Goal: Find specific page/section: Find specific page/section

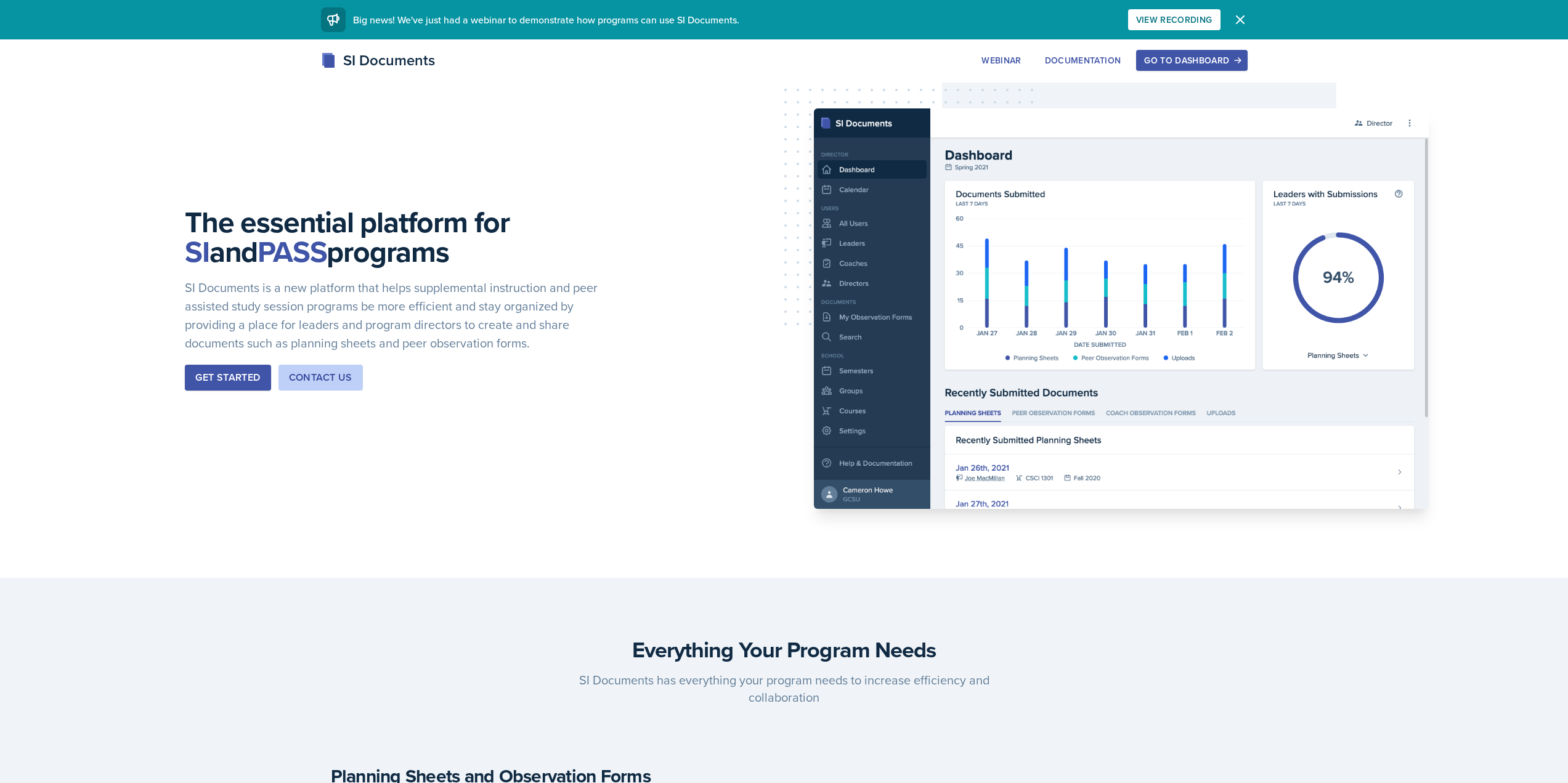
click at [1222, 63] on div "Go to Dashboard" at bounding box center [1191, 60] width 95 height 10
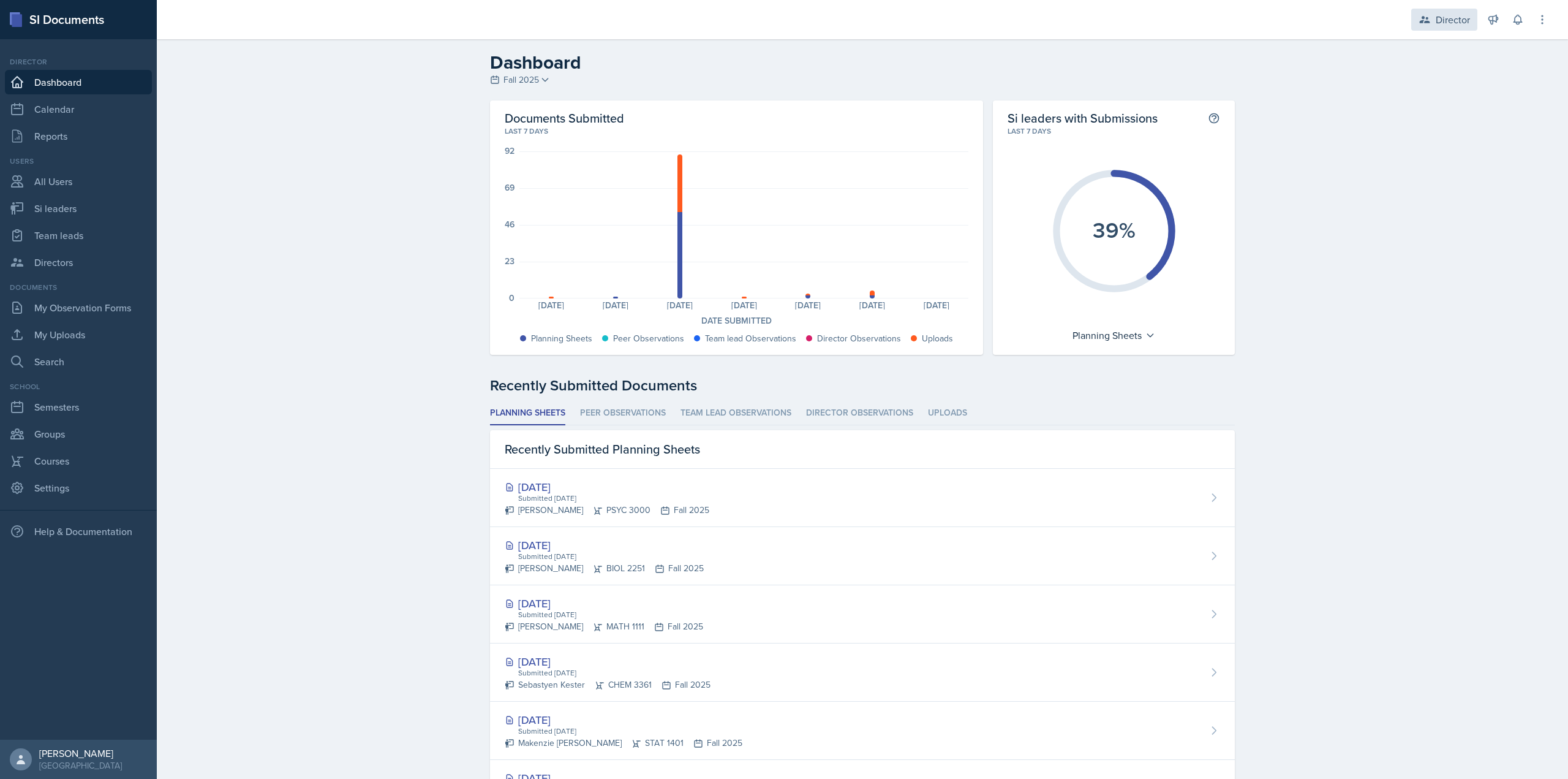
click at [1460, 11] on div "Director" at bounding box center [1444, 19] width 66 height 22
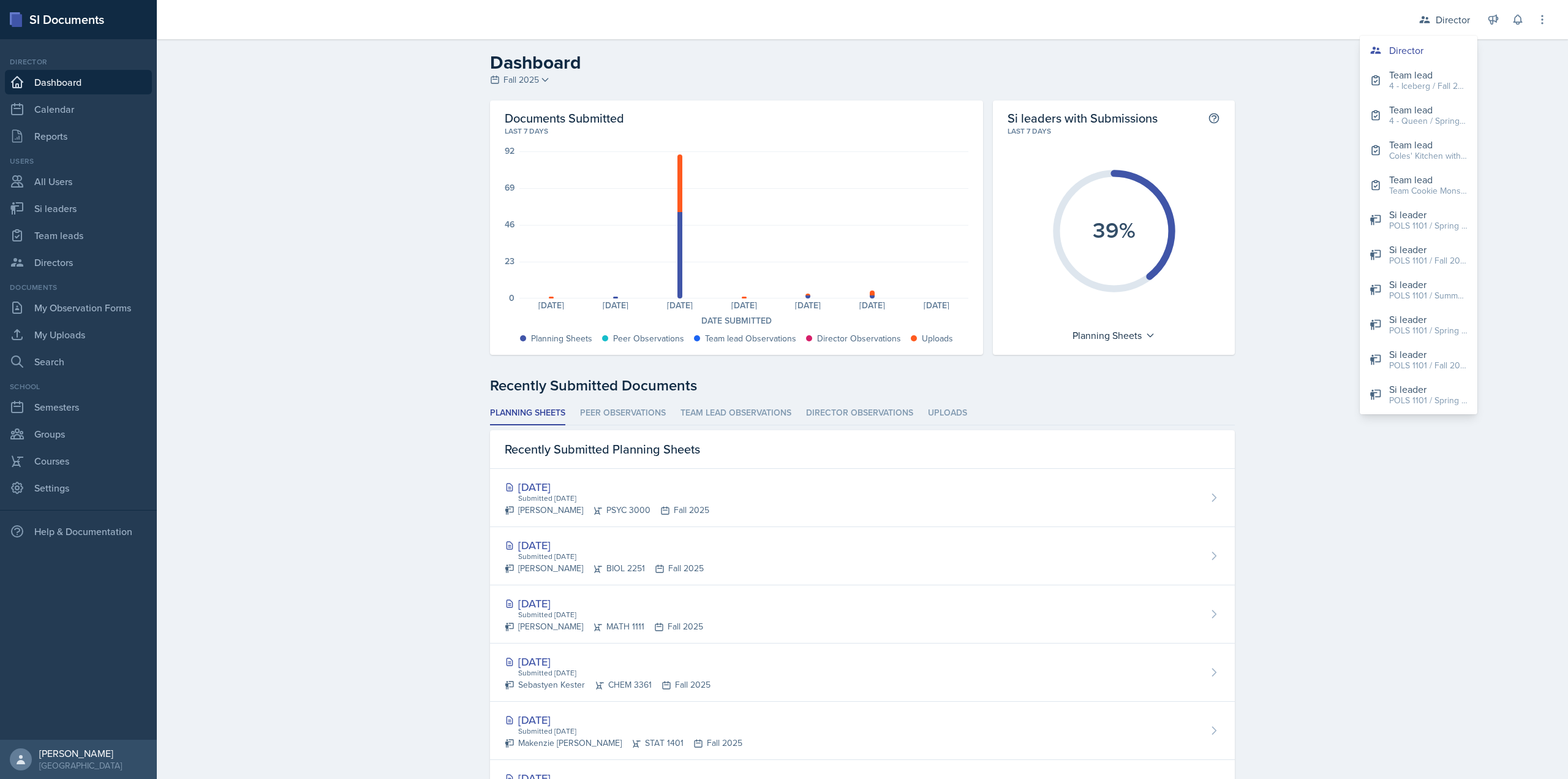
click at [330, 331] on div "Dashboard Fall 2025 Fall 2025 Summer 2025 Spring 2025 Fall 2024 Summer 2024 Spr…" at bounding box center [862, 559] width 1411 height 1040
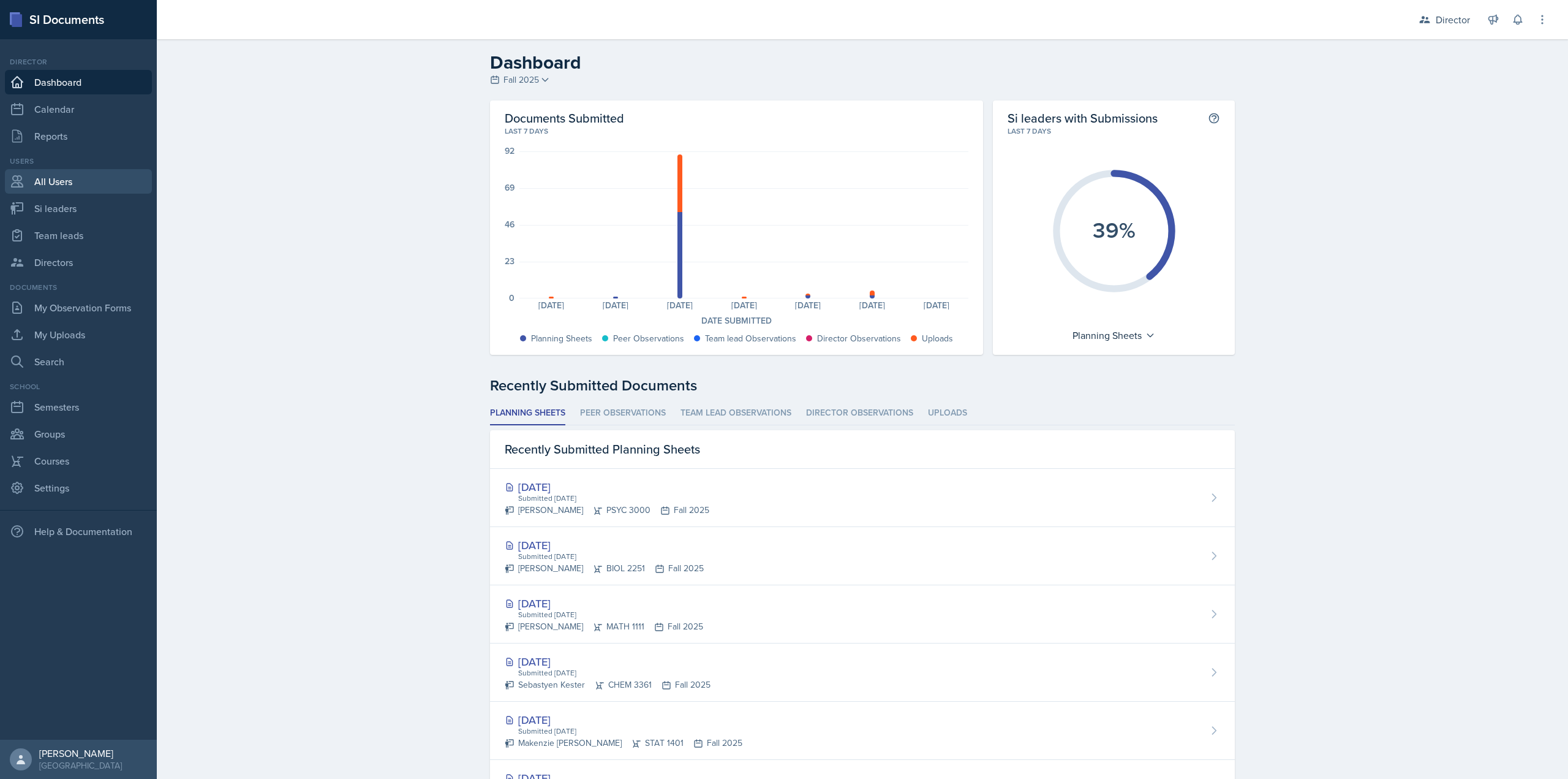
click at [101, 185] on link "All Users" at bounding box center [78, 181] width 147 height 24
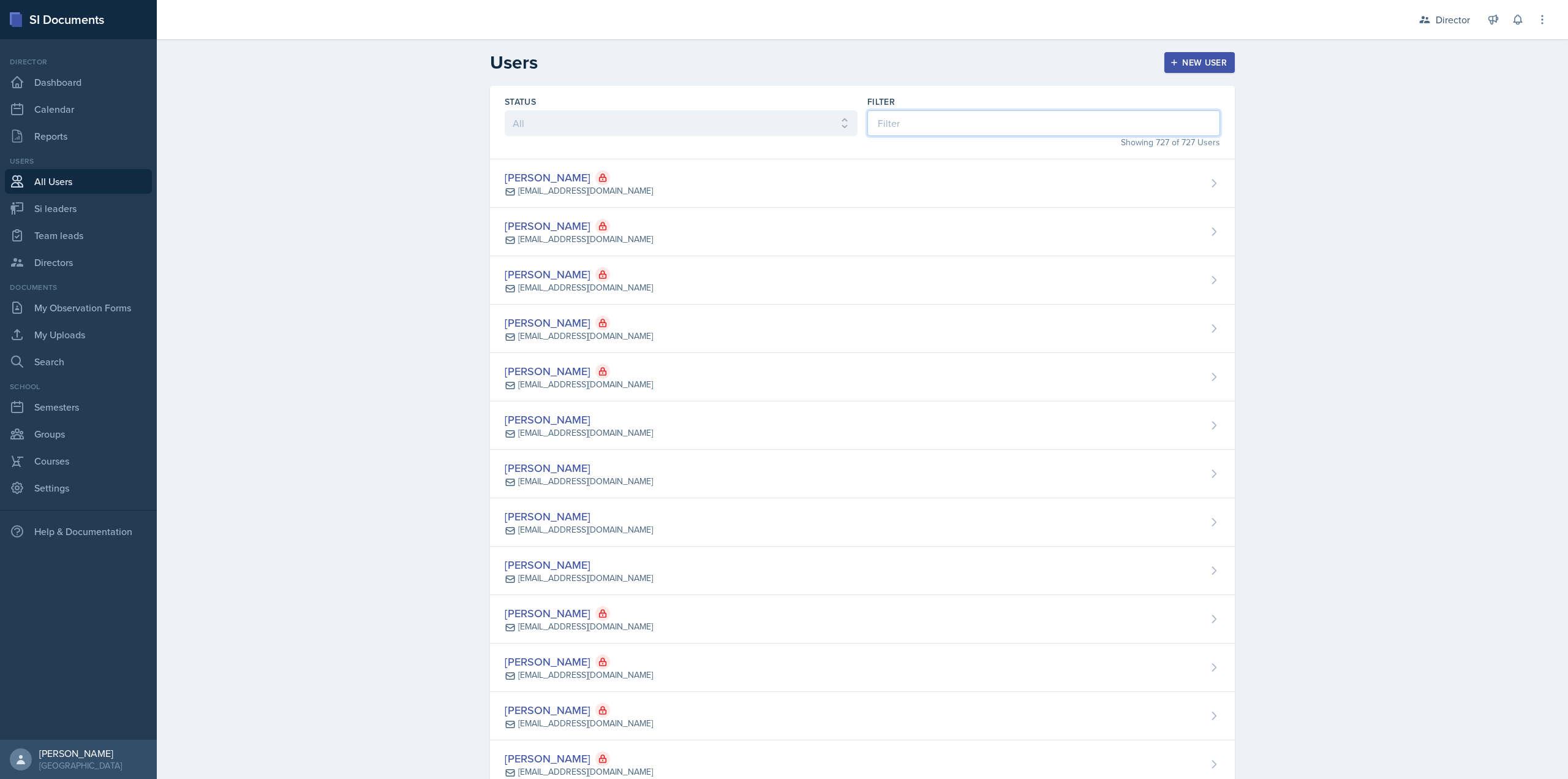
click at [886, 118] on input at bounding box center [1043, 123] width 353 height 26
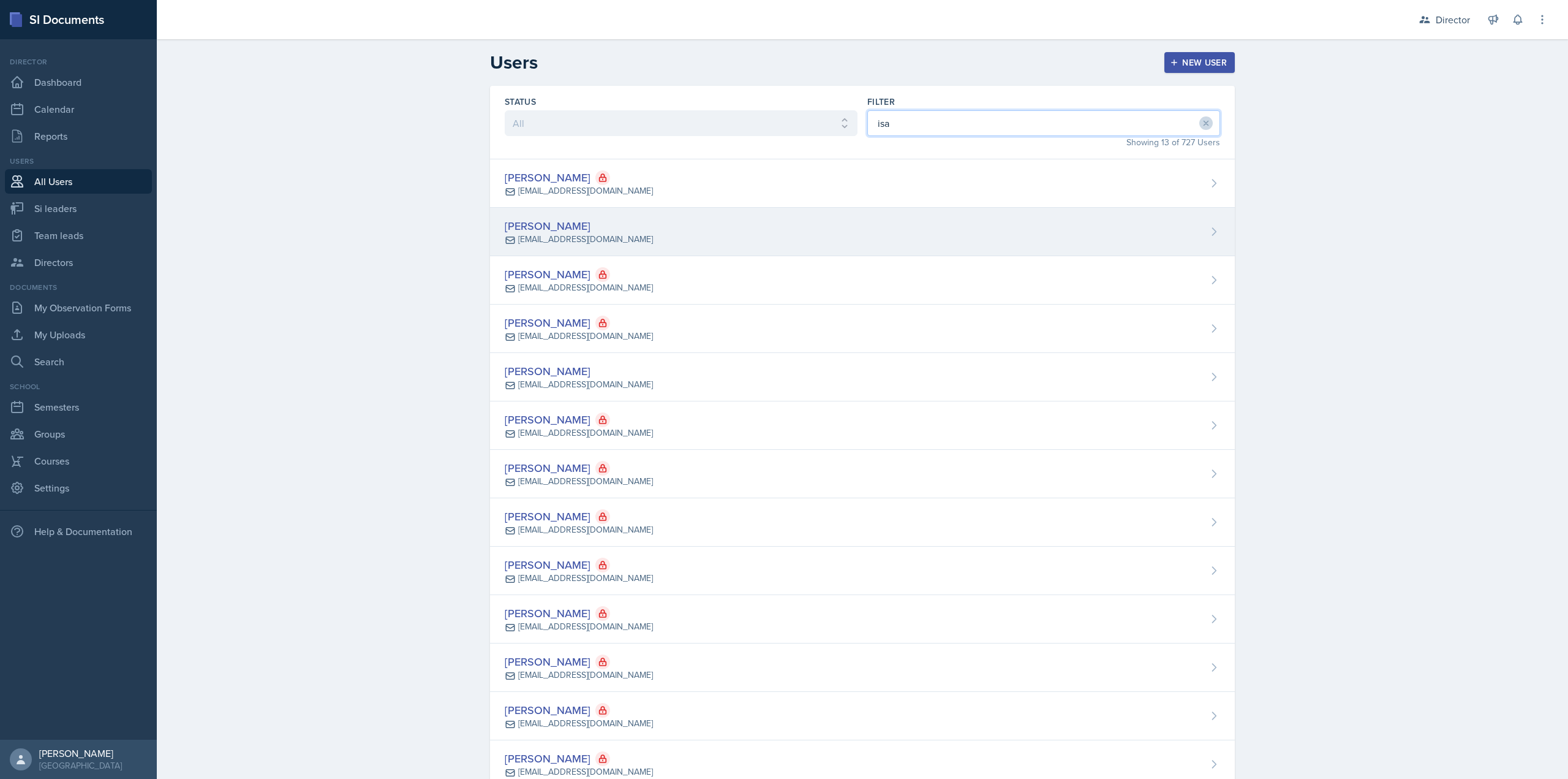
type input "isa"
click at [806, 220] on div "[PERSON_NAME] [EMAIL_ADDRESS][DOMAIN_NAME]" at bounding box center [862, 232] width 744 height 49
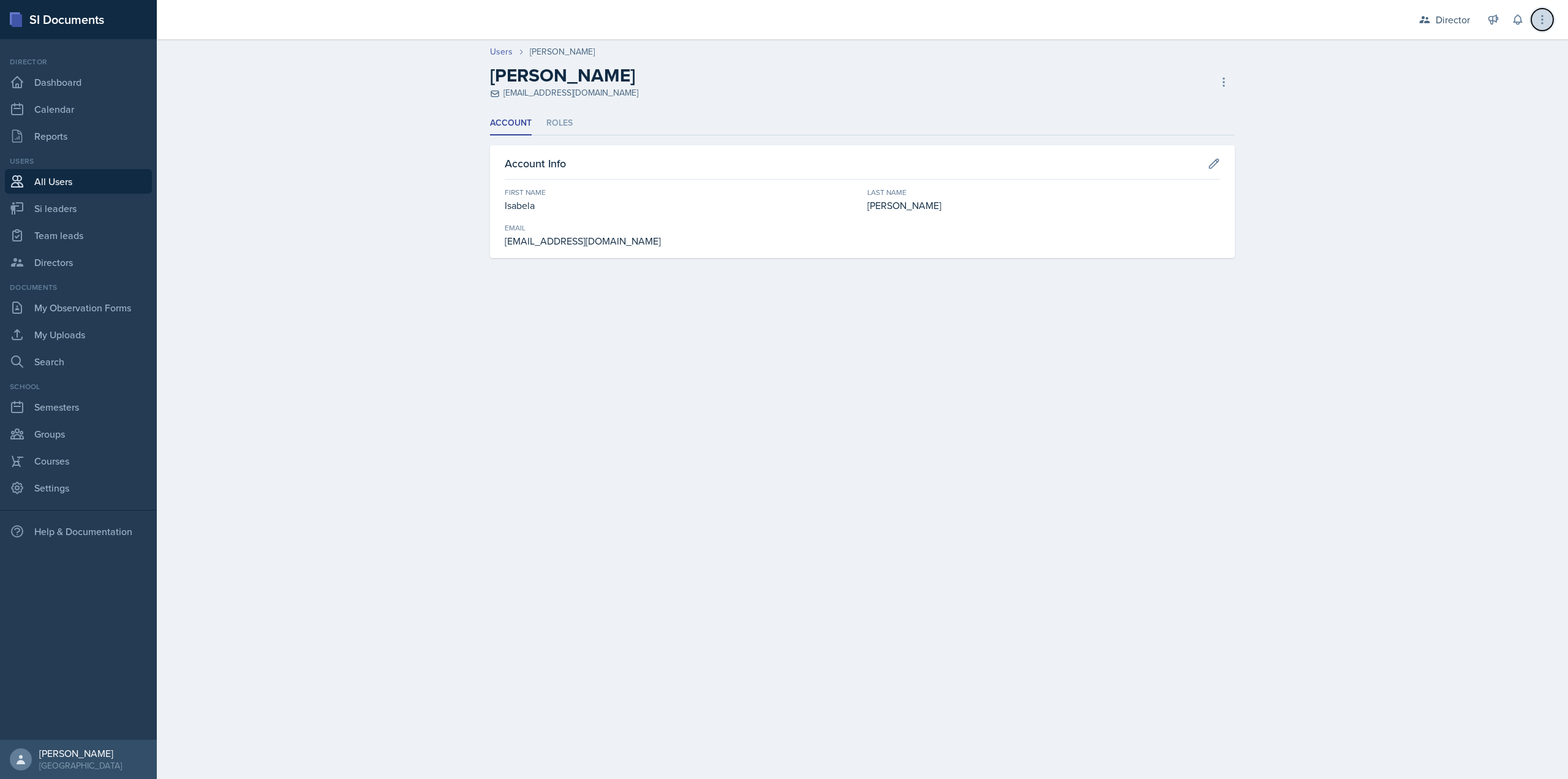
click at [1549, 16] on button at bounding box center [1542, 19] width 22 height 22
click at [1515, 22] on icon at bounding box center [1517, 19] width 8 height 9
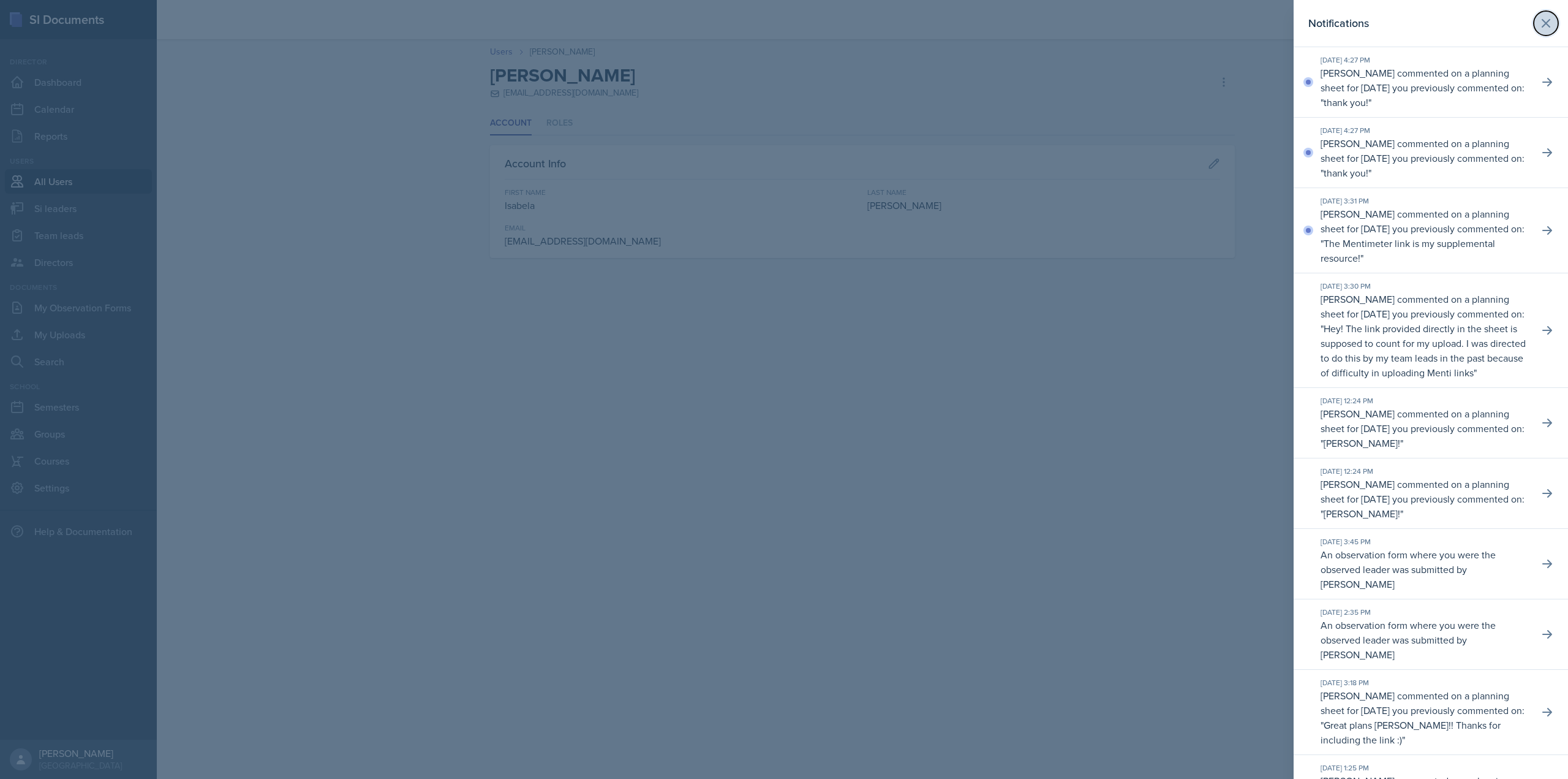
click at [1534, 31] on button at bounding box center [1546, 23] width 24 height 24
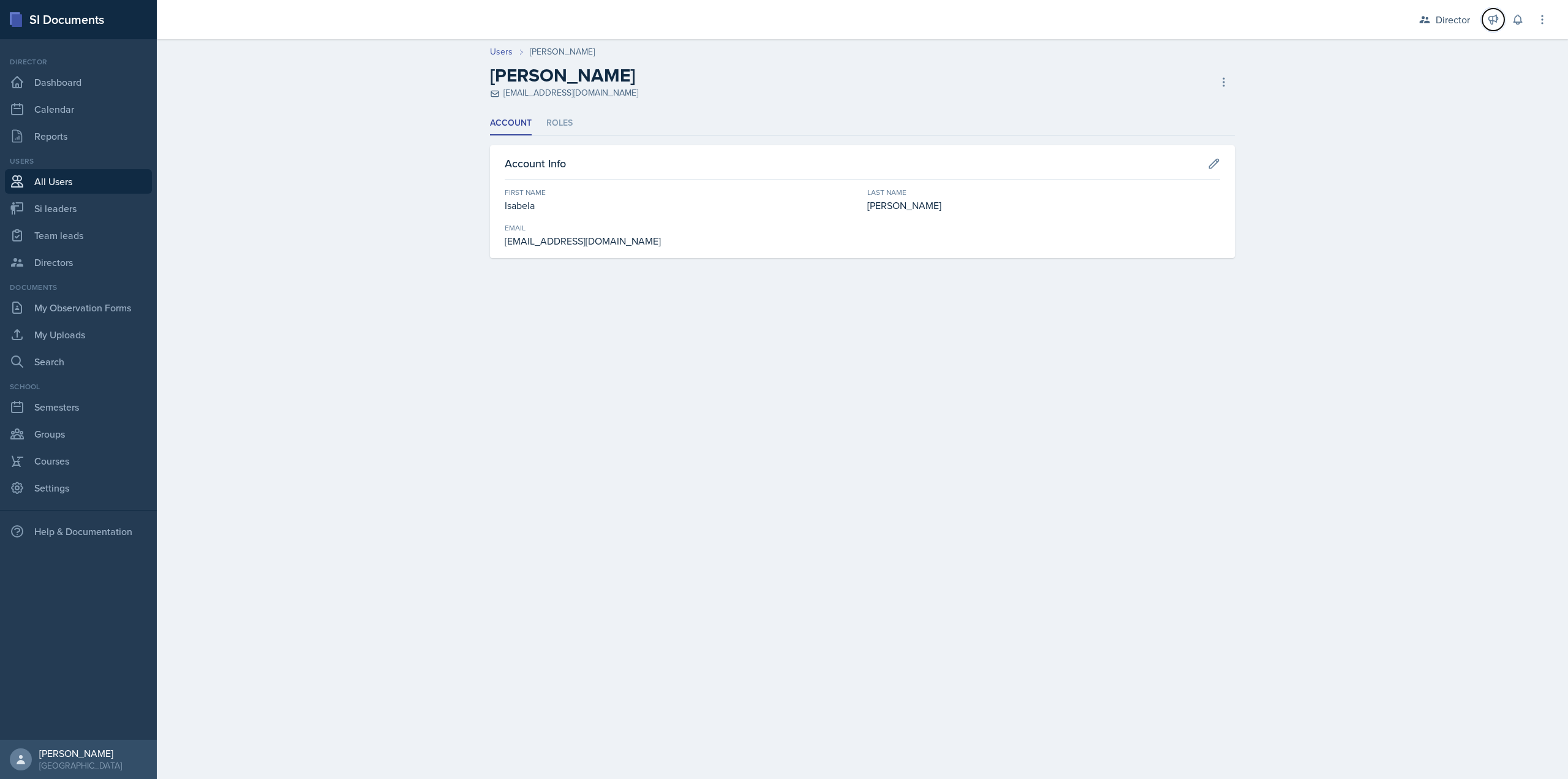
click at [1486, 26] on button at bounding box center [1492, 19] width 22 height 22
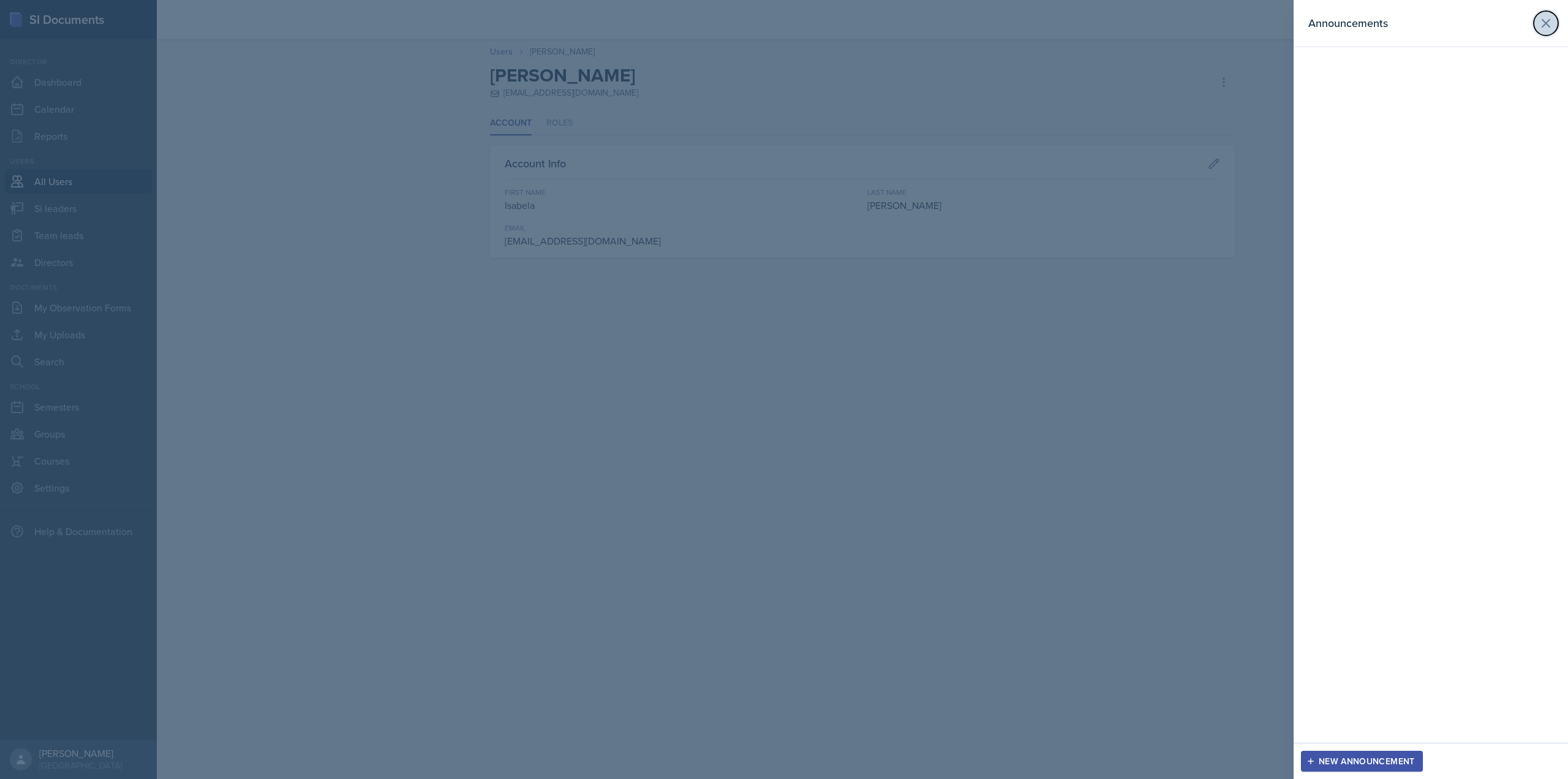
click at [1547, 31] on button at bounding box center [1546, 23] width 24 height 24
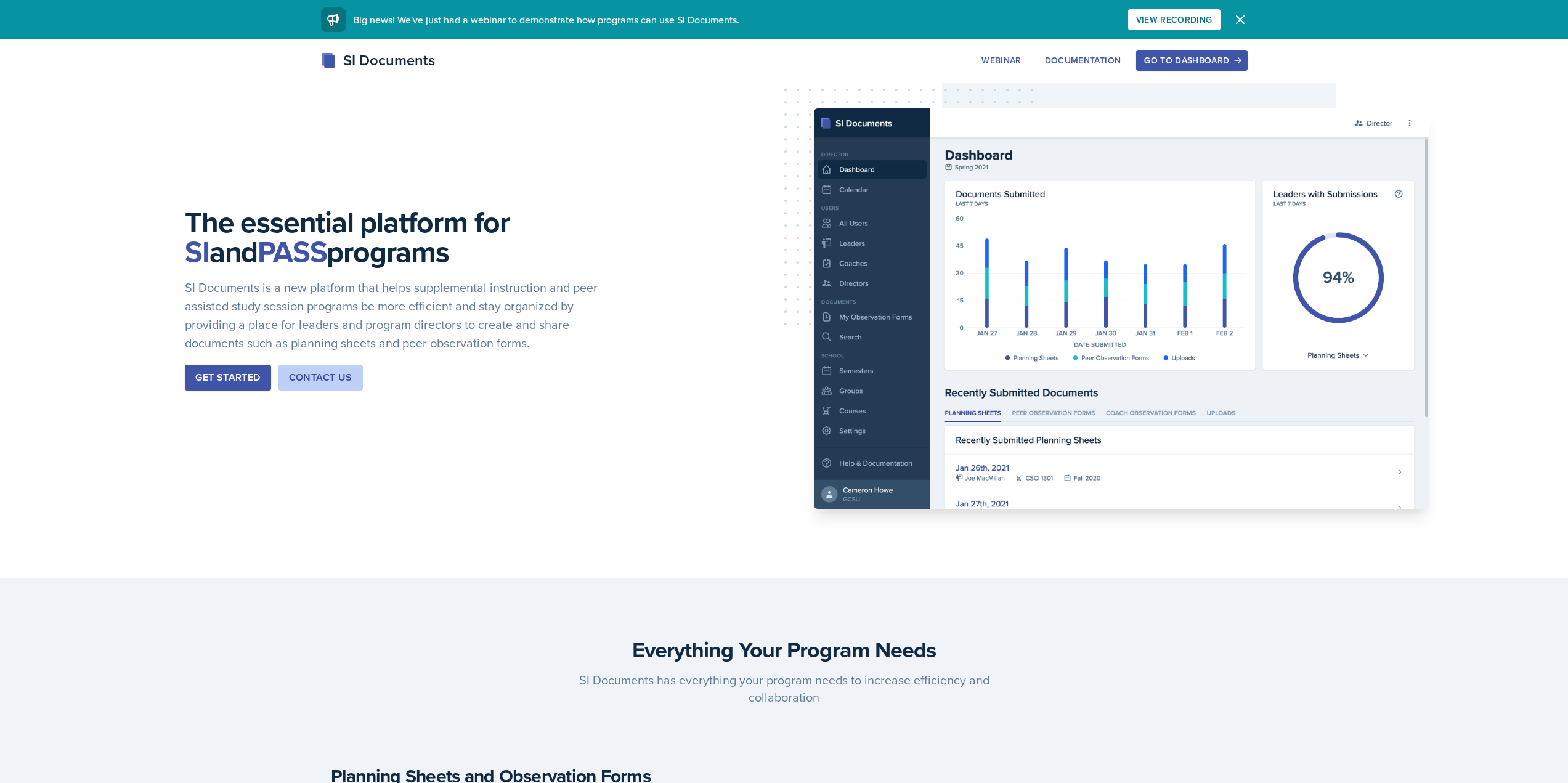
click at [1170, 67] on button "Go to Dashboard" at bounding box center [1191, 60] width 111 height 21
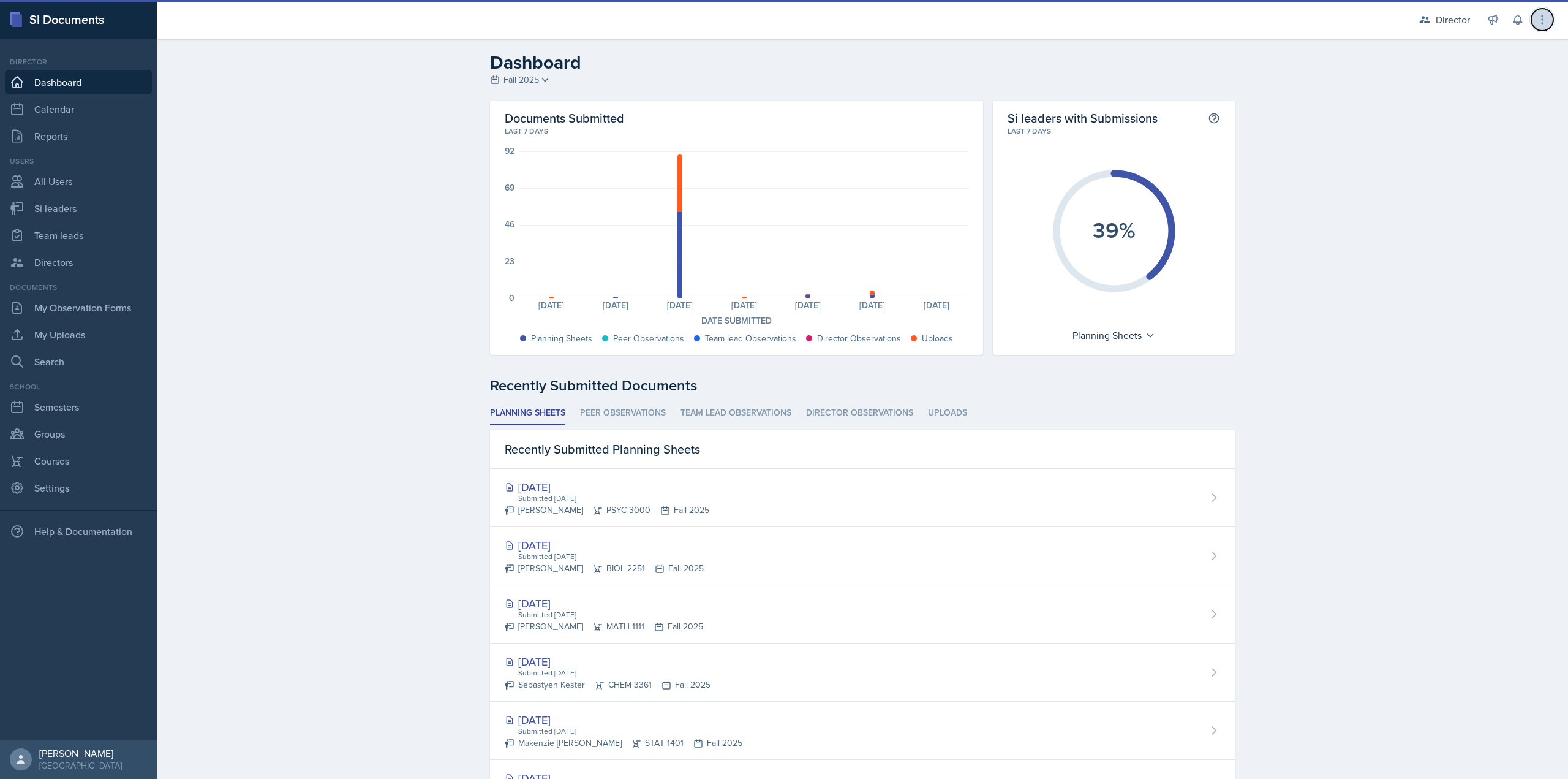
click at [1542, 13] on button at bounding box center [1542, 19] width 22 height 22
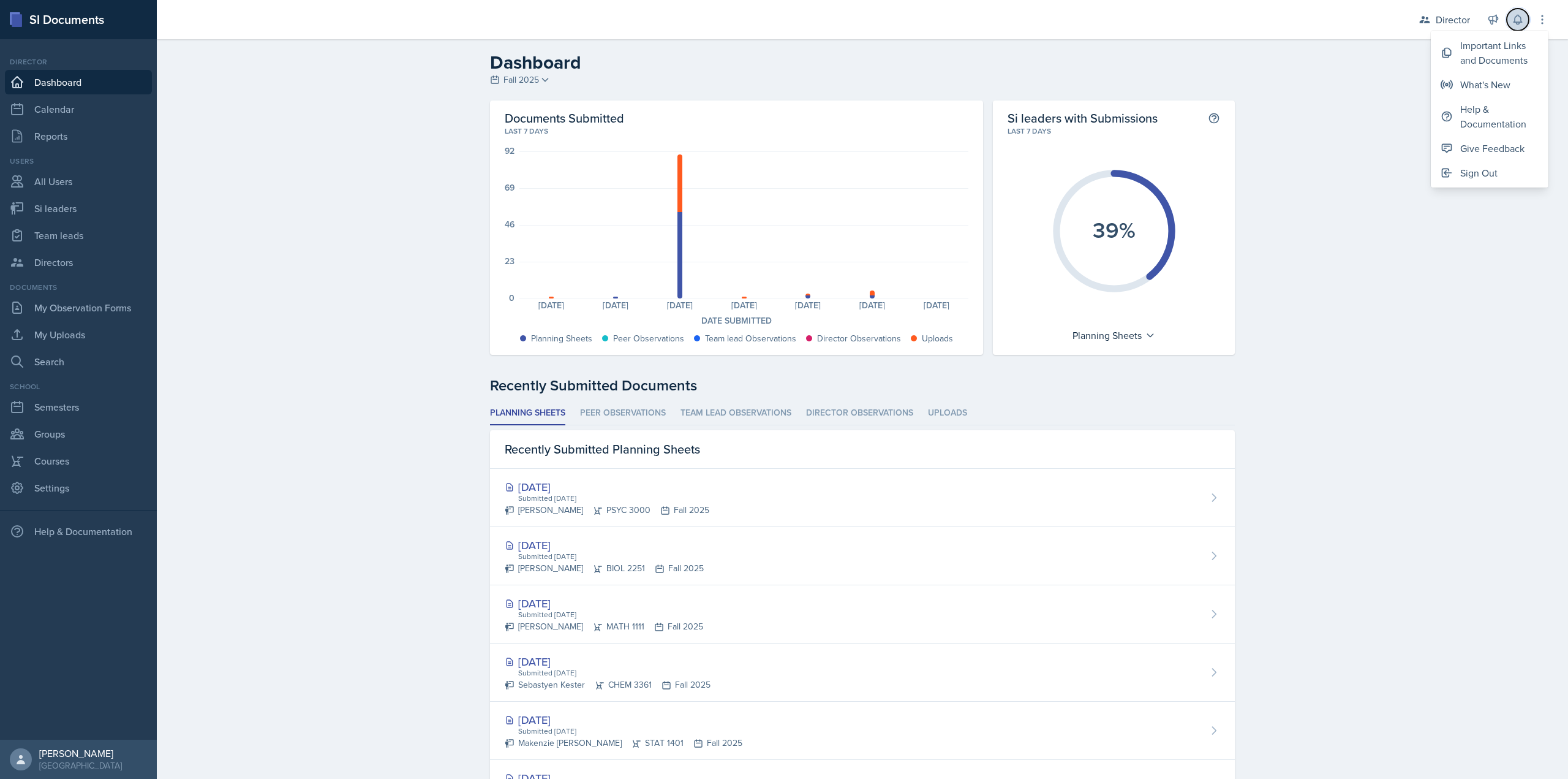
click at [1516, 12] on button at bounding box center [1517, 19] width 22 height 22
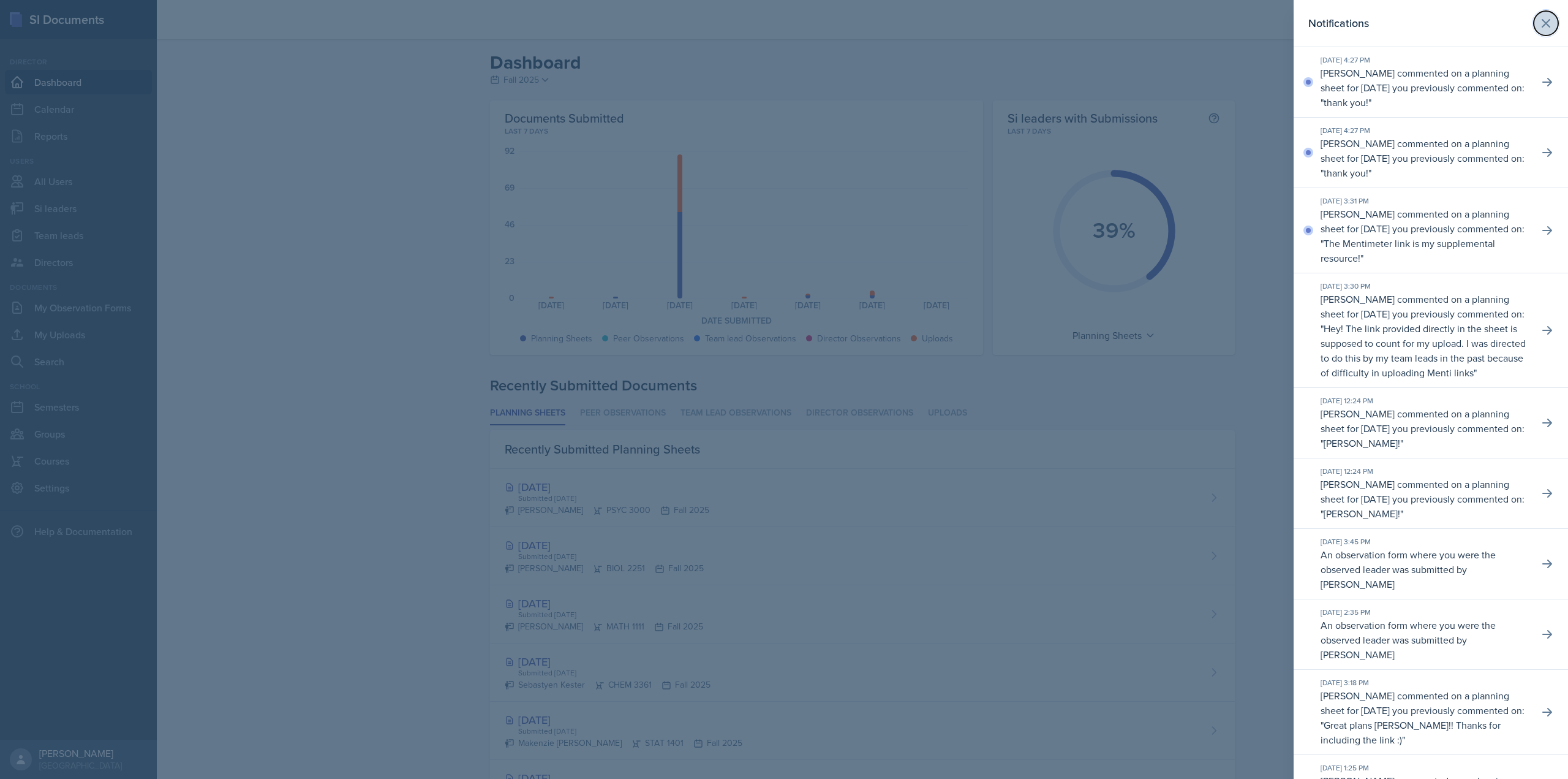
click at [1534, 21] on button at bounding box center [1546, 23] width 24 height 24
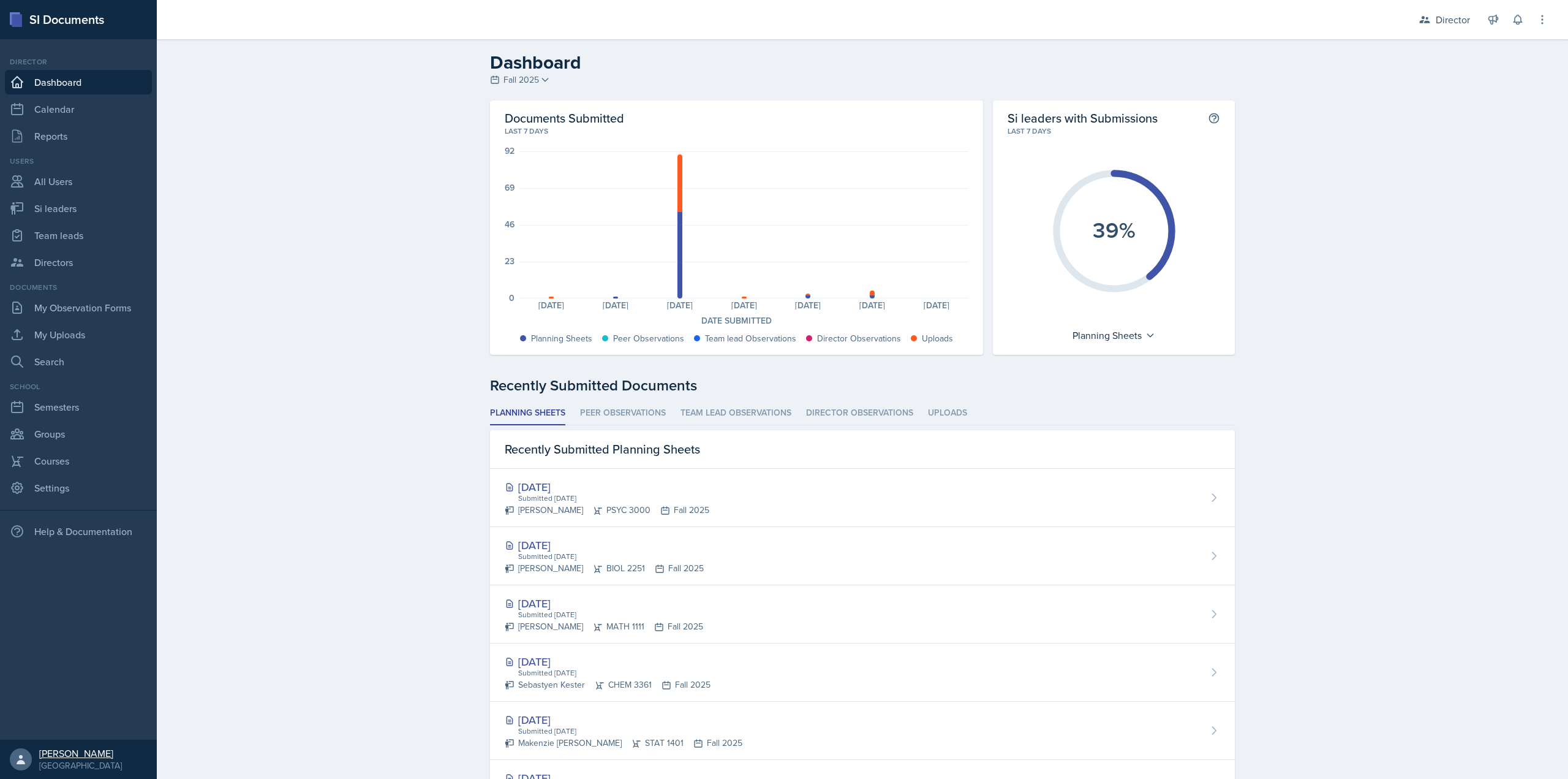
click at [53, 760] on div "[GEOGRAPHIC_DATA]" at bounding box center [81, 765] width 83 height 12
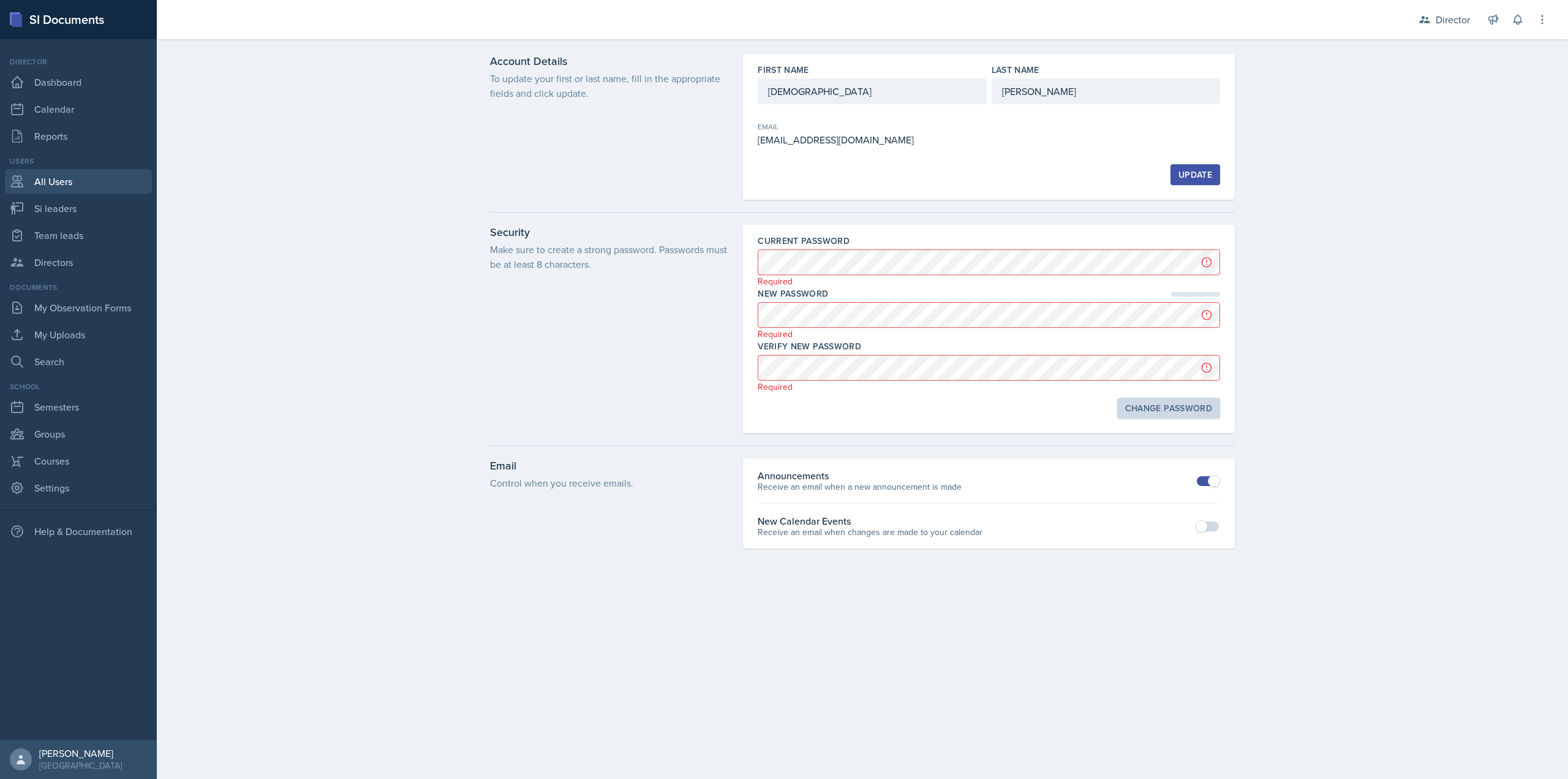
click at [109, 175] on link "All Users" at bounding box center [78, 181] width 147 height 24
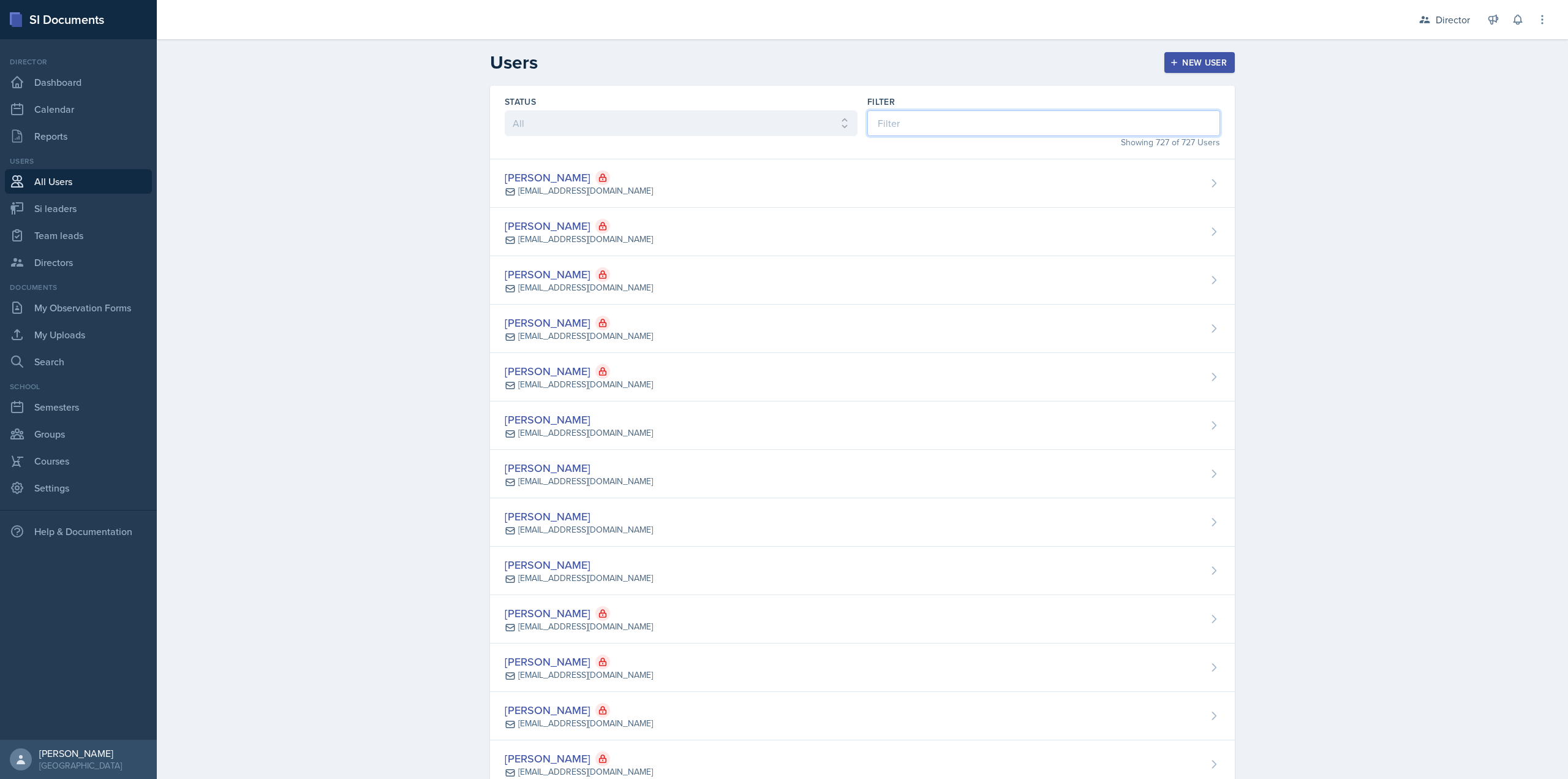
click at [883, 118] on input at bounding box center [1043, 123] width 353 height 26
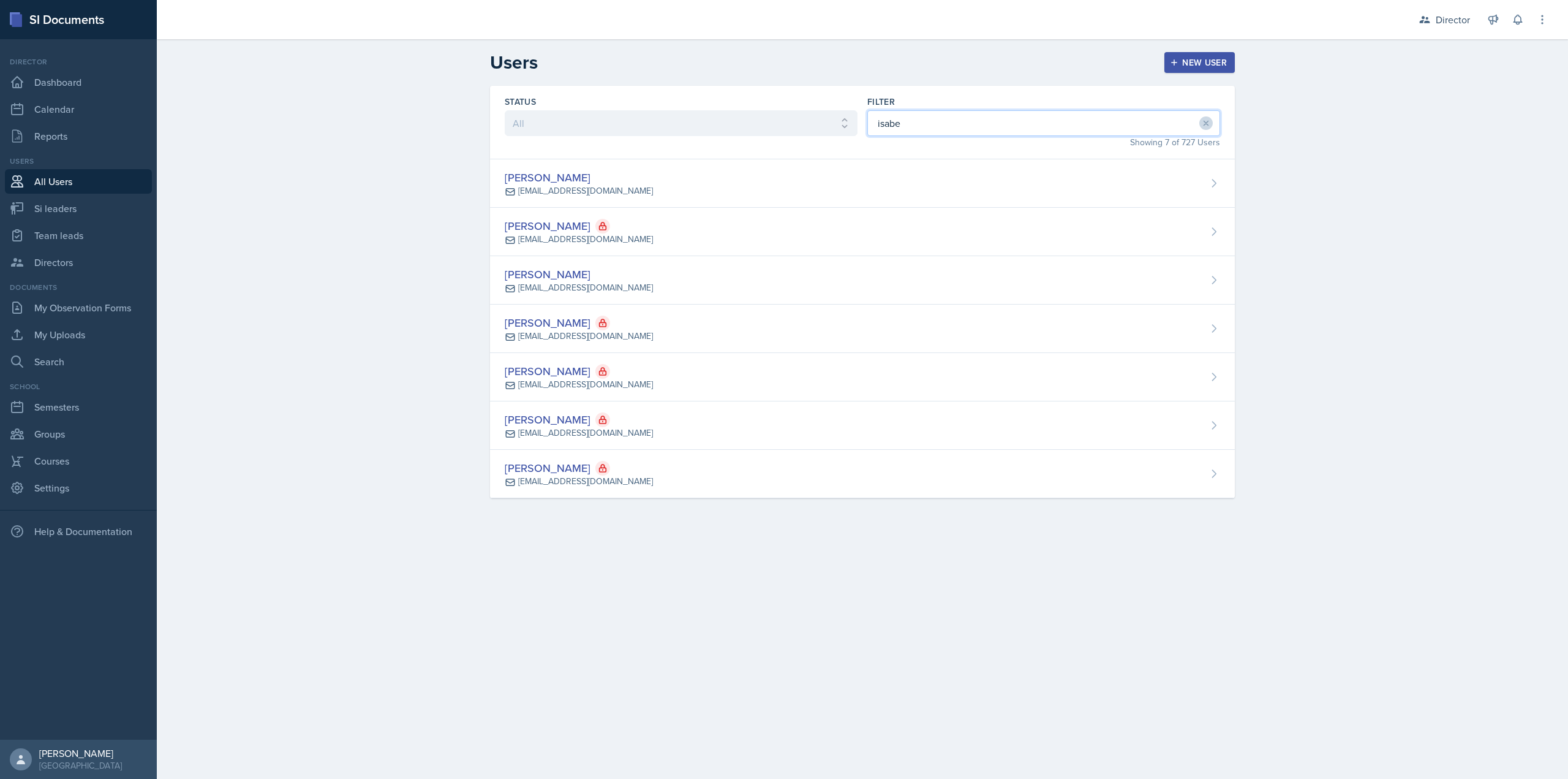
type input "isabe"
click at [857, 156] on div "Status All Active Inactive Filter isabe Showing 7 of 727 Users" at bounding box center [862, 122] width 744 height 73
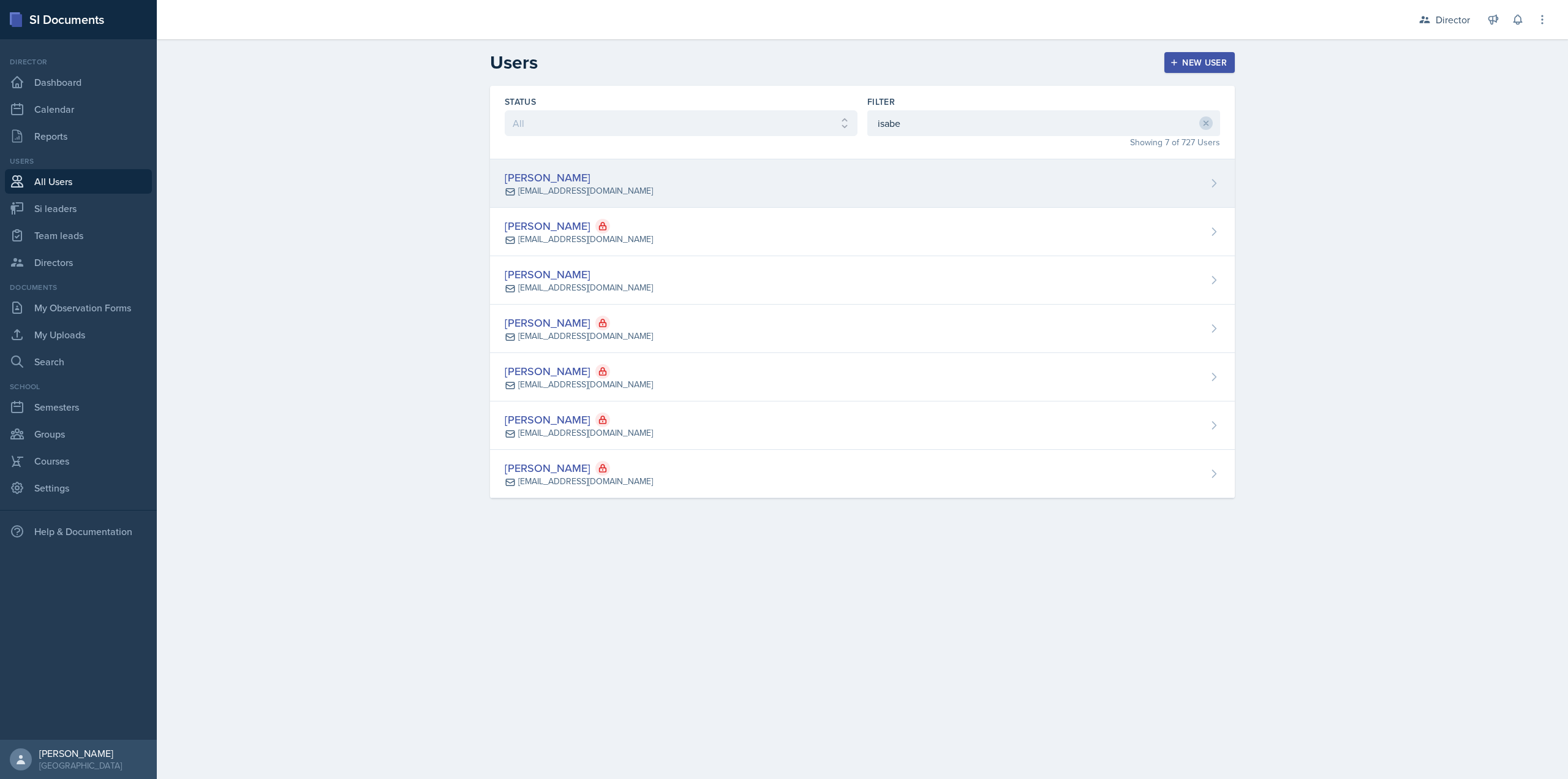
click at [848, 177] on div "[PERSON_NAME] [EMAIL_ADDRESS][DOMAIN_NAME]" at bounding box center [862, 183] width 744 height 49
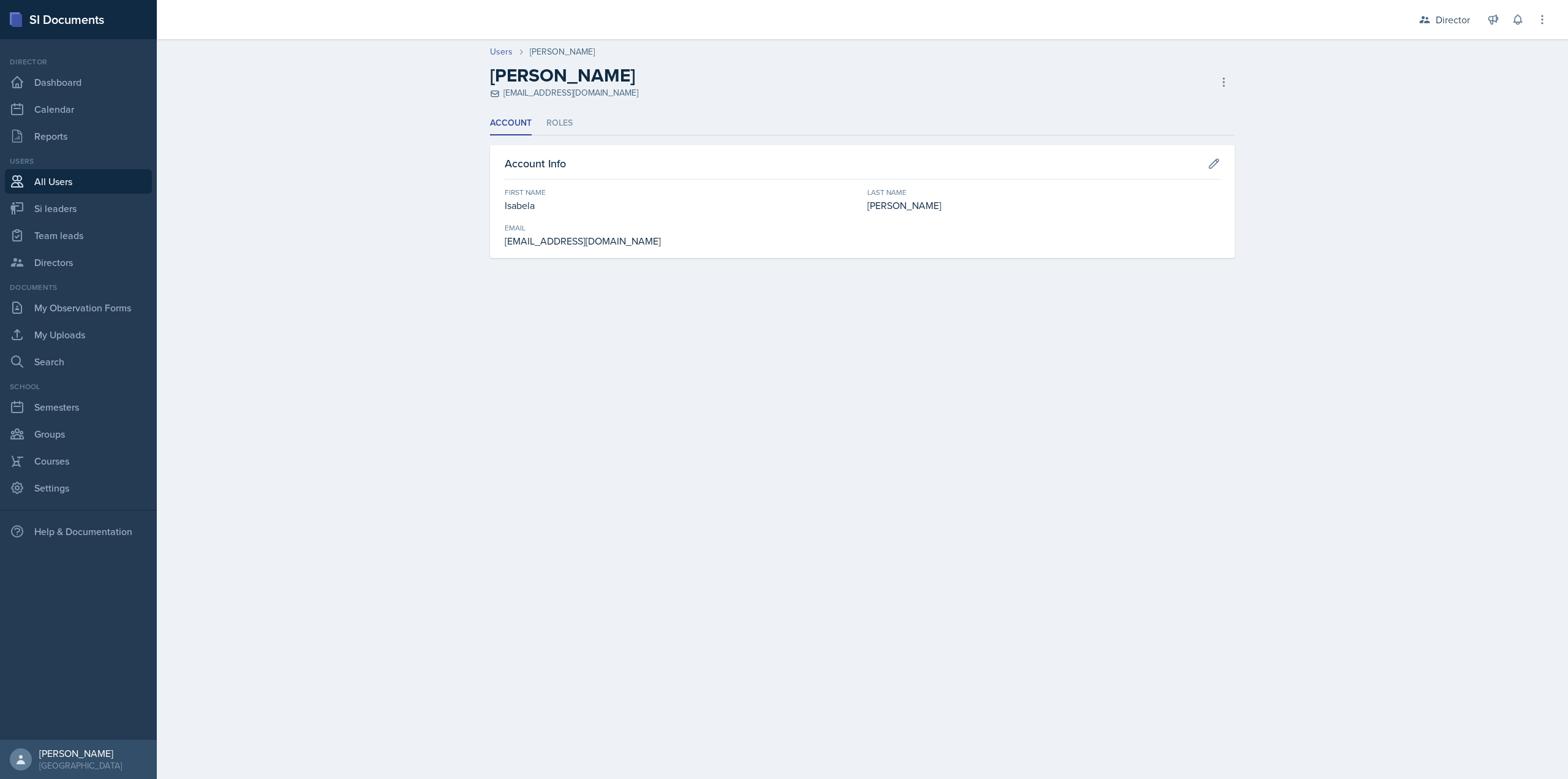
click at [574, 113] on ul "Account Roles" at bounding box center [862, 123] width 744 height 24
click at [568, 119] on li "Roles" at bounding box center [559, 123] width 26 height 24
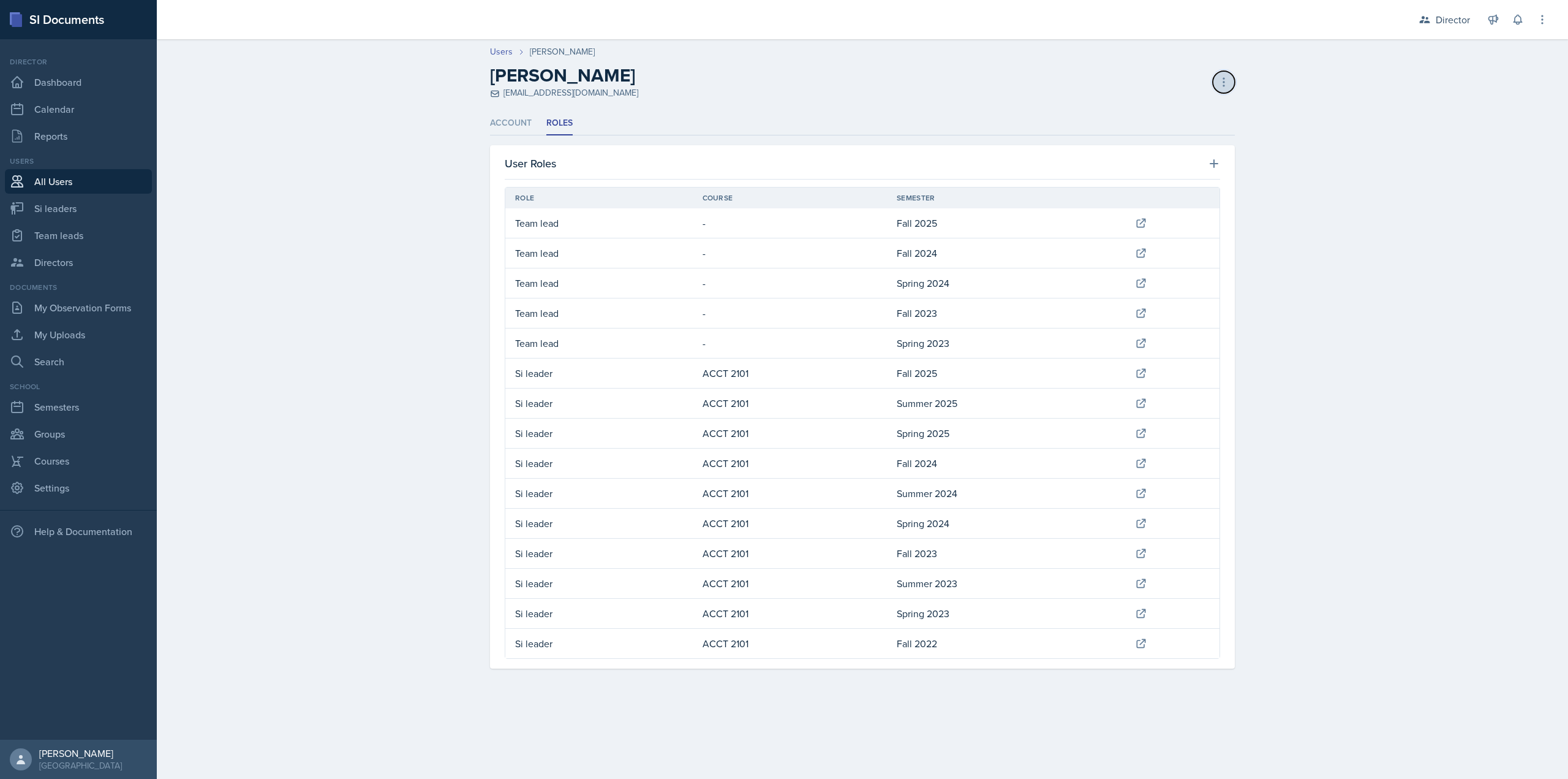
click at [1226, 86] on icon at bounding box center [1223, 81] width 12 height 12
click at [1222, 76] on icon at bounding box center [1223, 81] width 12 height 12
click at [1508, 29] on div "Director Director Team lead 4 - Iceberg / Fall 2022 Team lead 4 - Queen / Sprin…" at bounding box center [1475, 19] width 147 height 39
click at [1533, 25] on button at bounding box center [1542, 19] width 22 height 22
drag, startPoint x: 1357, startPoint y: 111, endPoint x: 1348, endPoint y: 113, distance: 9.2
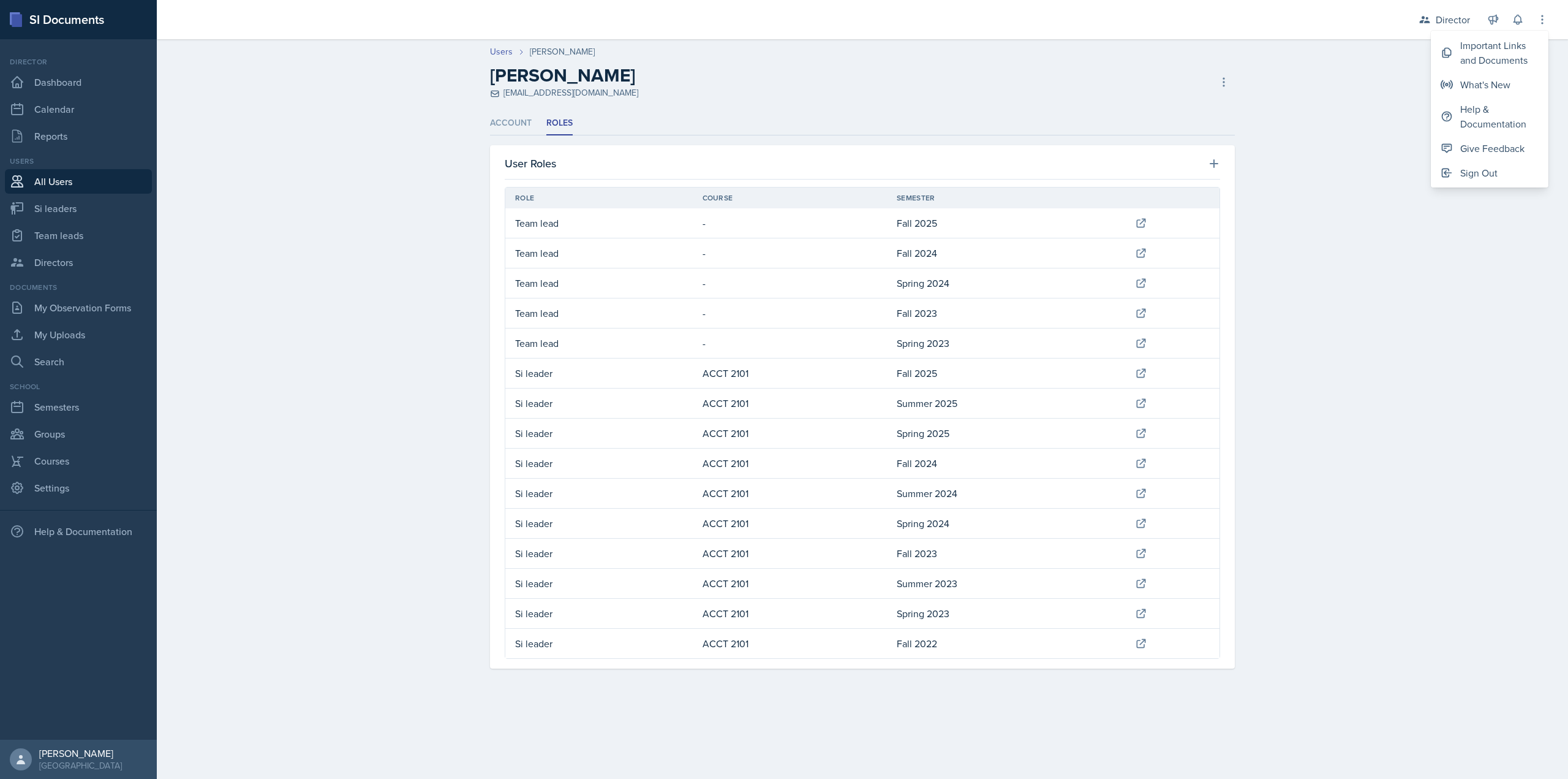
click at [1356, 111] on header "Users [PERSON_NAME] [PERSON_NAME] [EMAIL_ADDRESS][DOMAIN_NAME] Deactivate User …" at bounding box center [862, 72] width 1411 height 78
click at [59, 486] on link "Settings" at bounding box center [78, 487] width 147 height 24
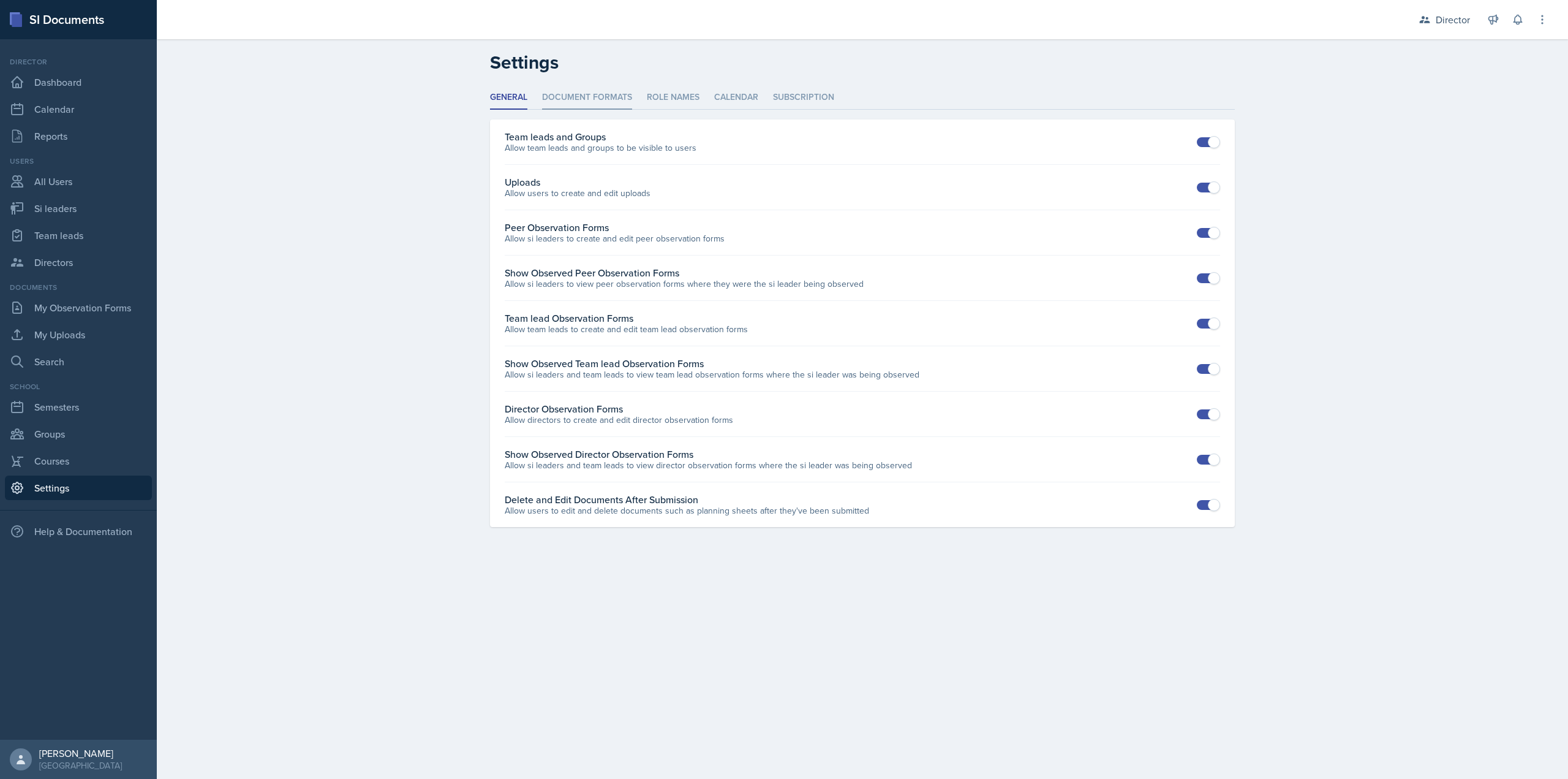
click at [584, 96] on li "Document Formats" at bounding box center [587, 97] width 90 height 24
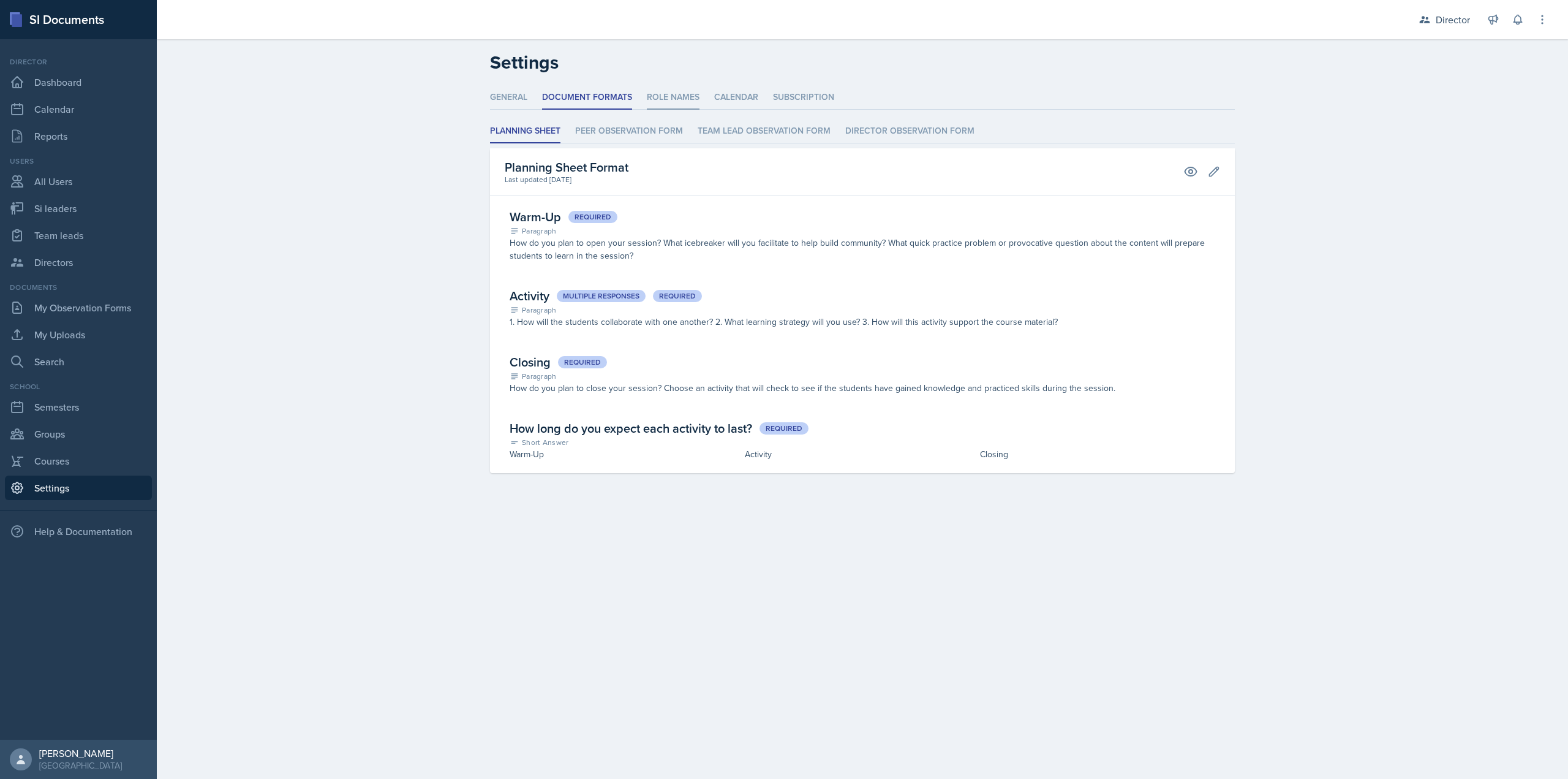
click at [660, 98] on li "Role Names" at bounding box center [673, 97] width 53 height 24
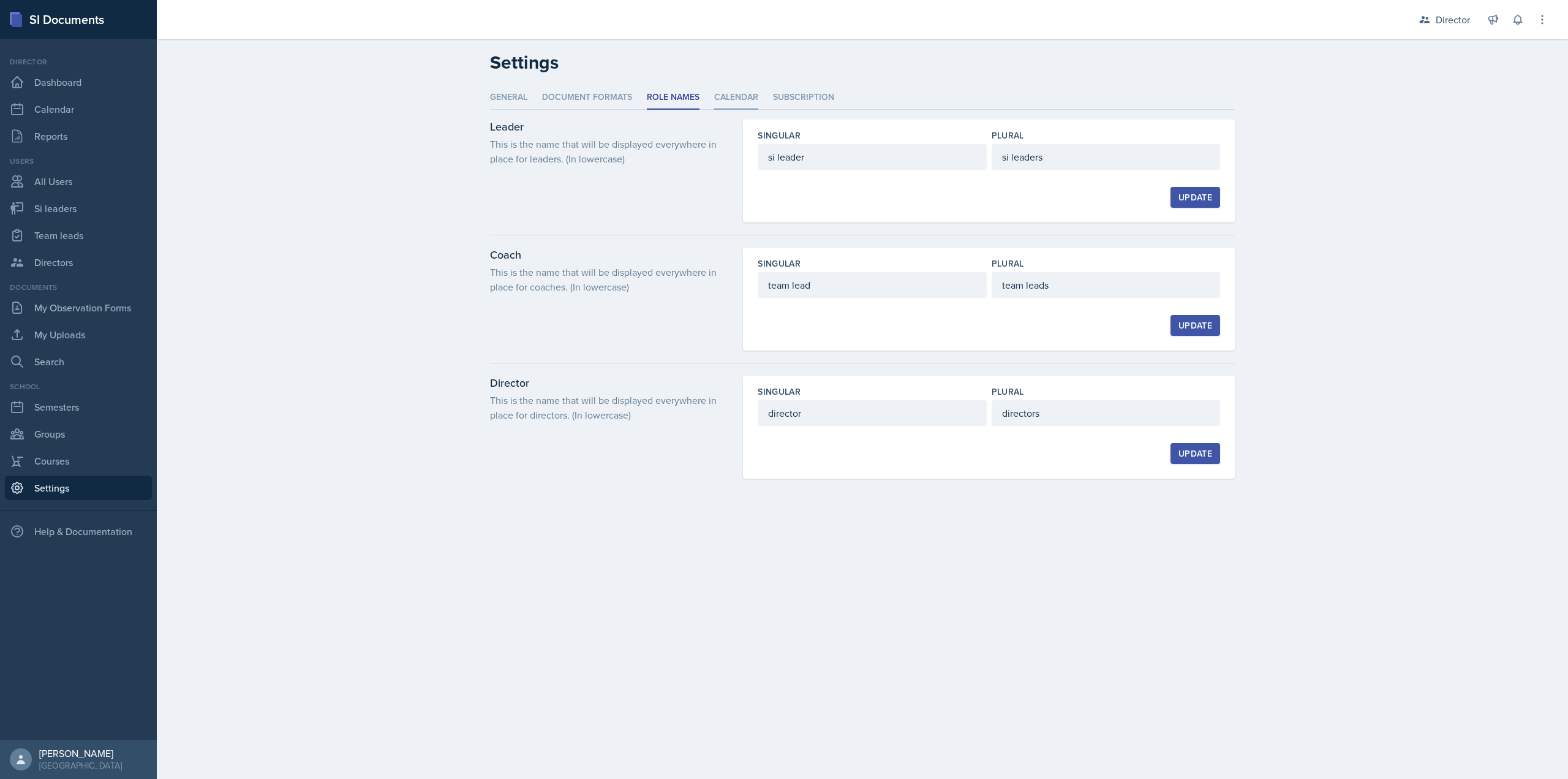
click at [721, 102] on li "Calendar" at bounding box center [736, 97] width 44 height 24
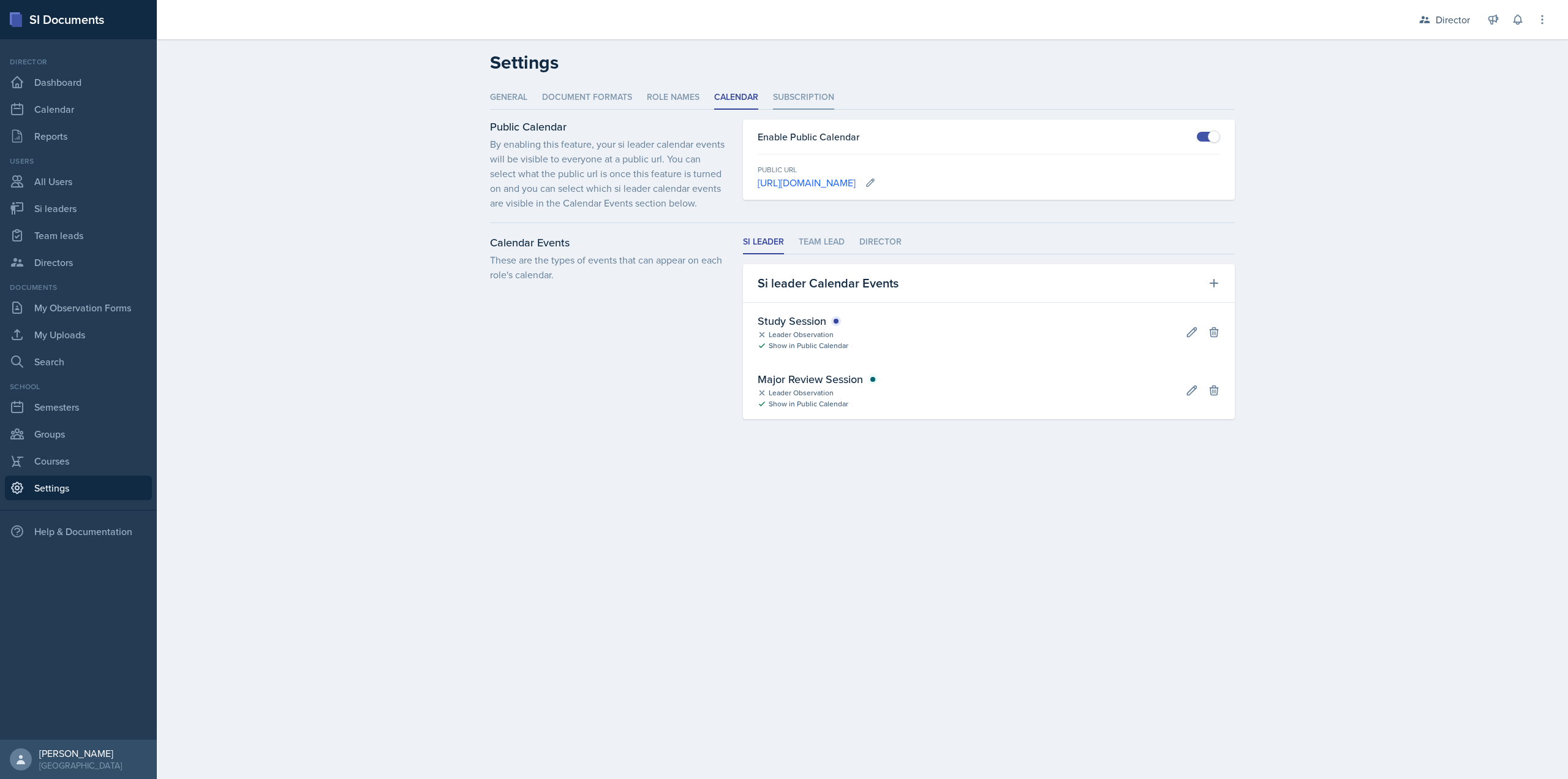
click at [777, 98] on li "Subscription" at bounding box center [804, 97] width 61 height 24
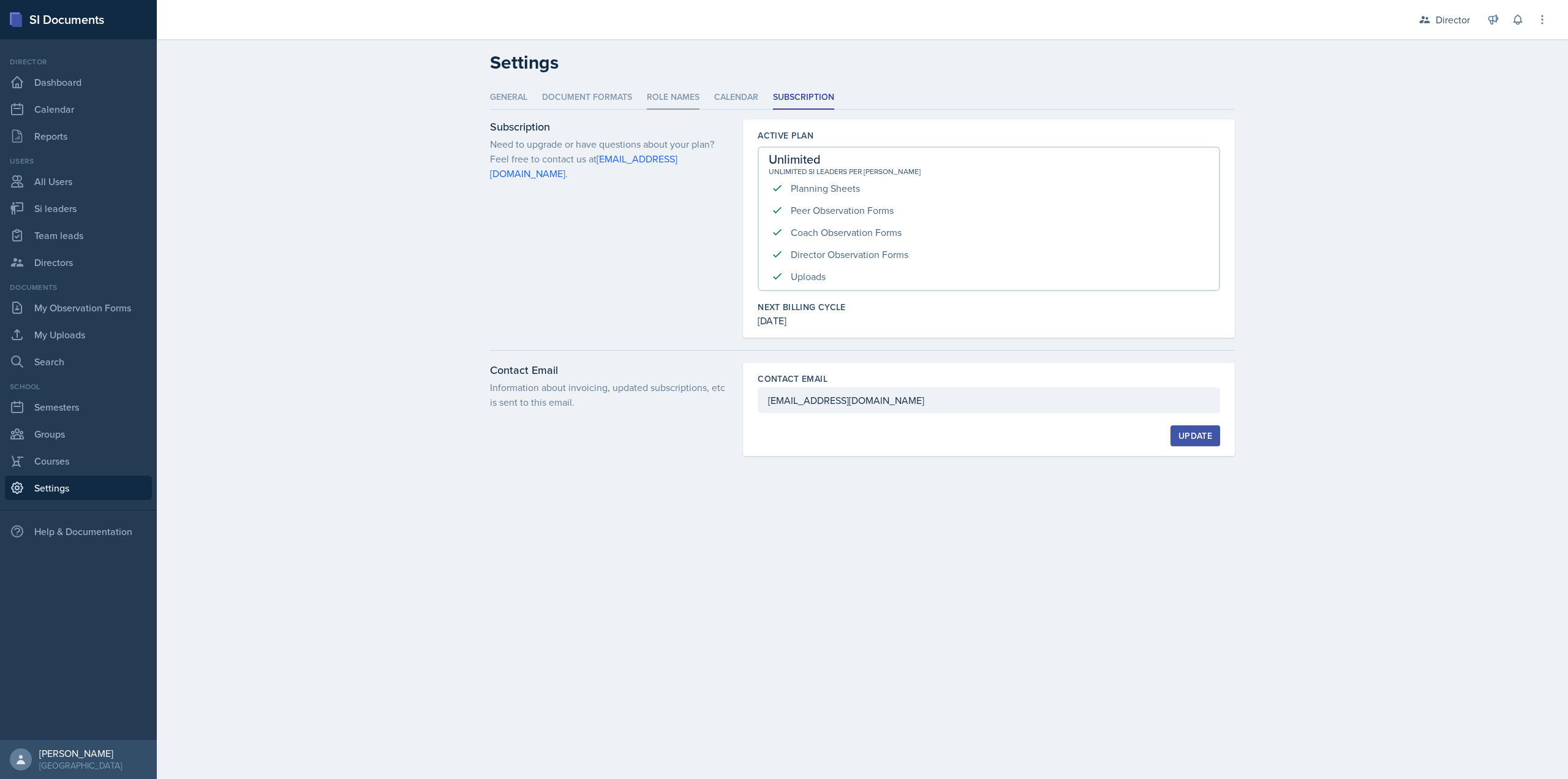
click at [681, 89] on li "Role Names" at bounding box center [673, 97] width 53 height 24
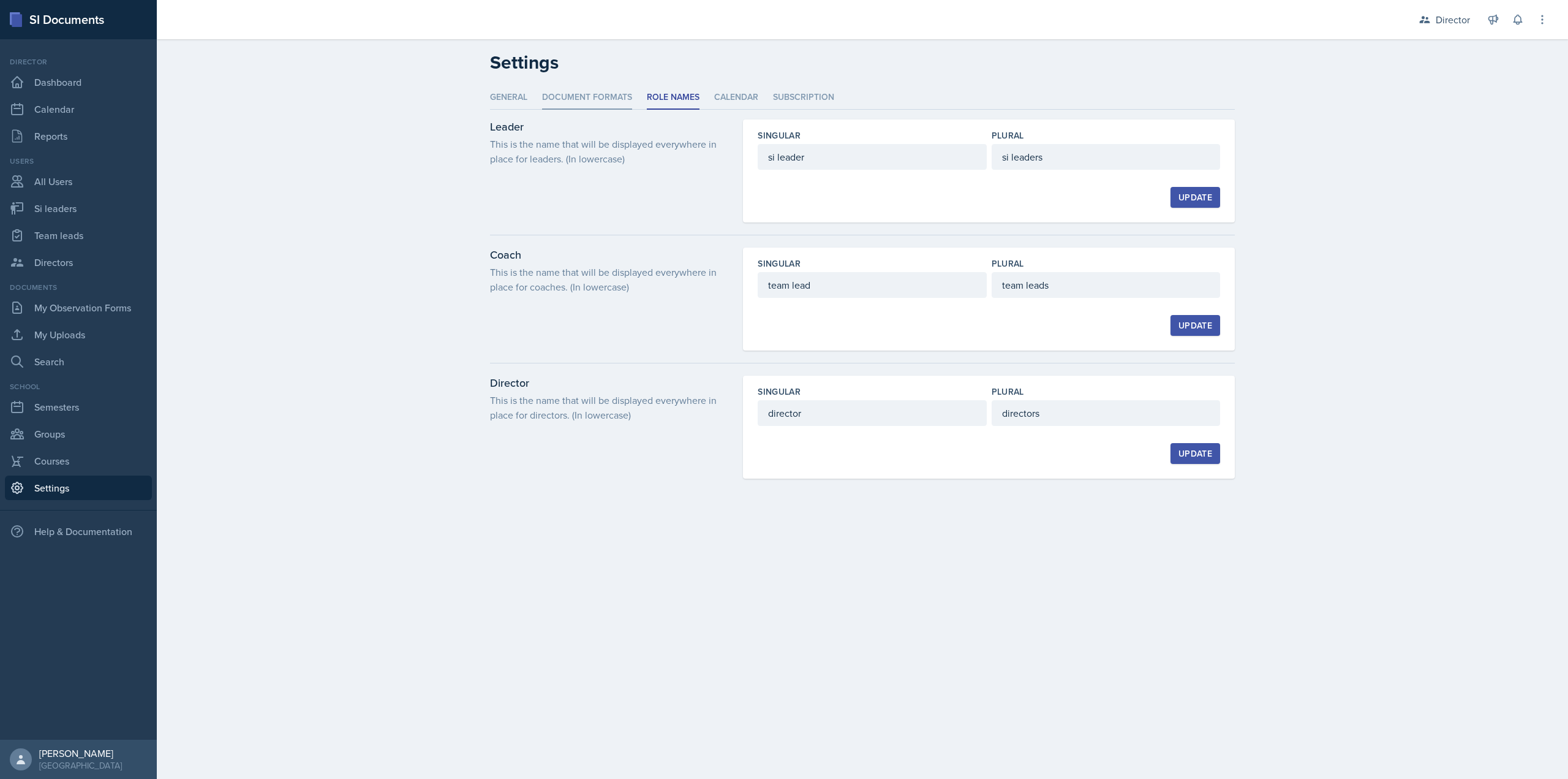
click at [618, 100] on li "Document Formats" at bounding box center [587, 97] width 90 height 24
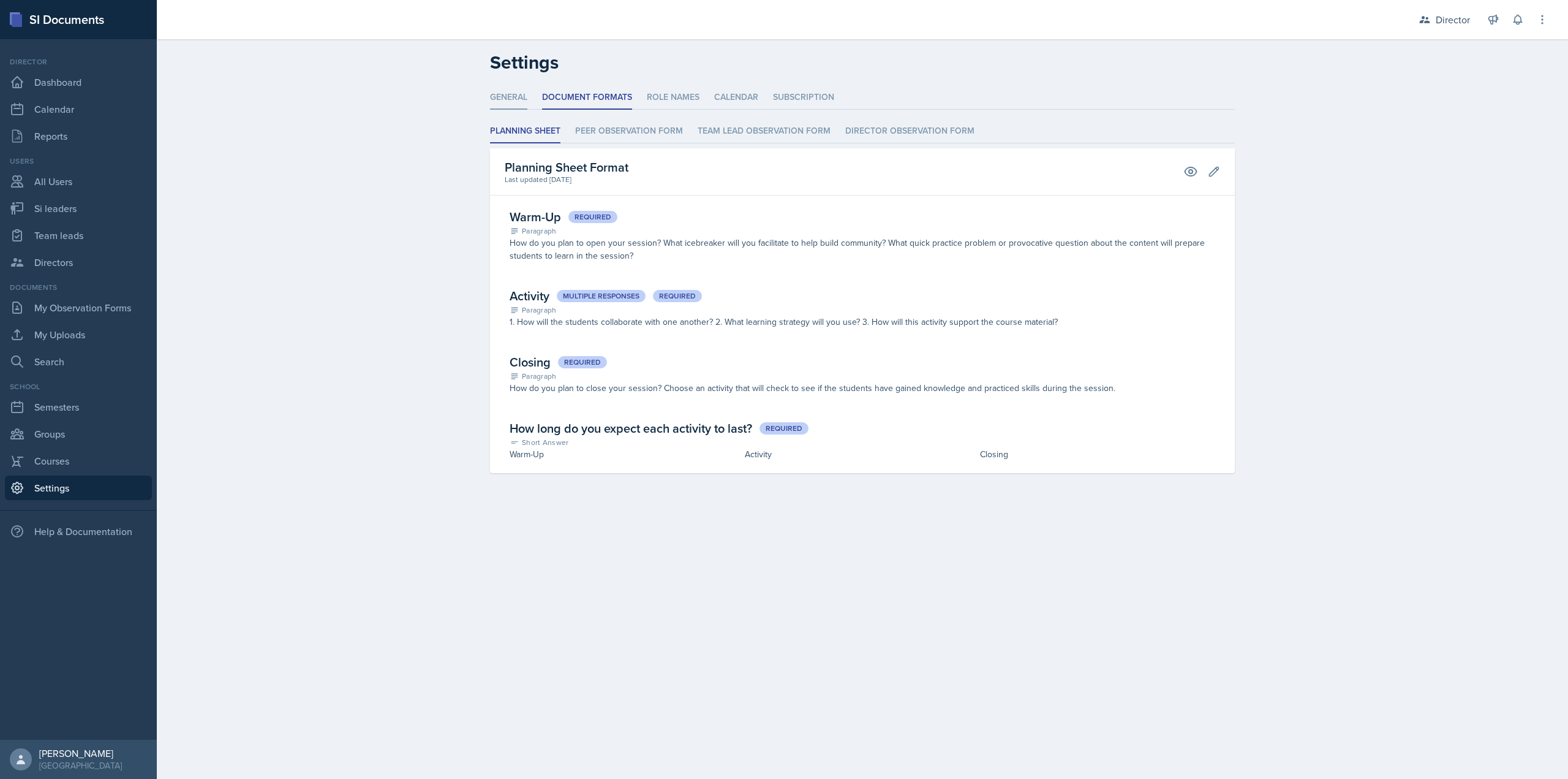
click at [507, 98] on li "General" at bounding box center [508, 97] width 37 height 24
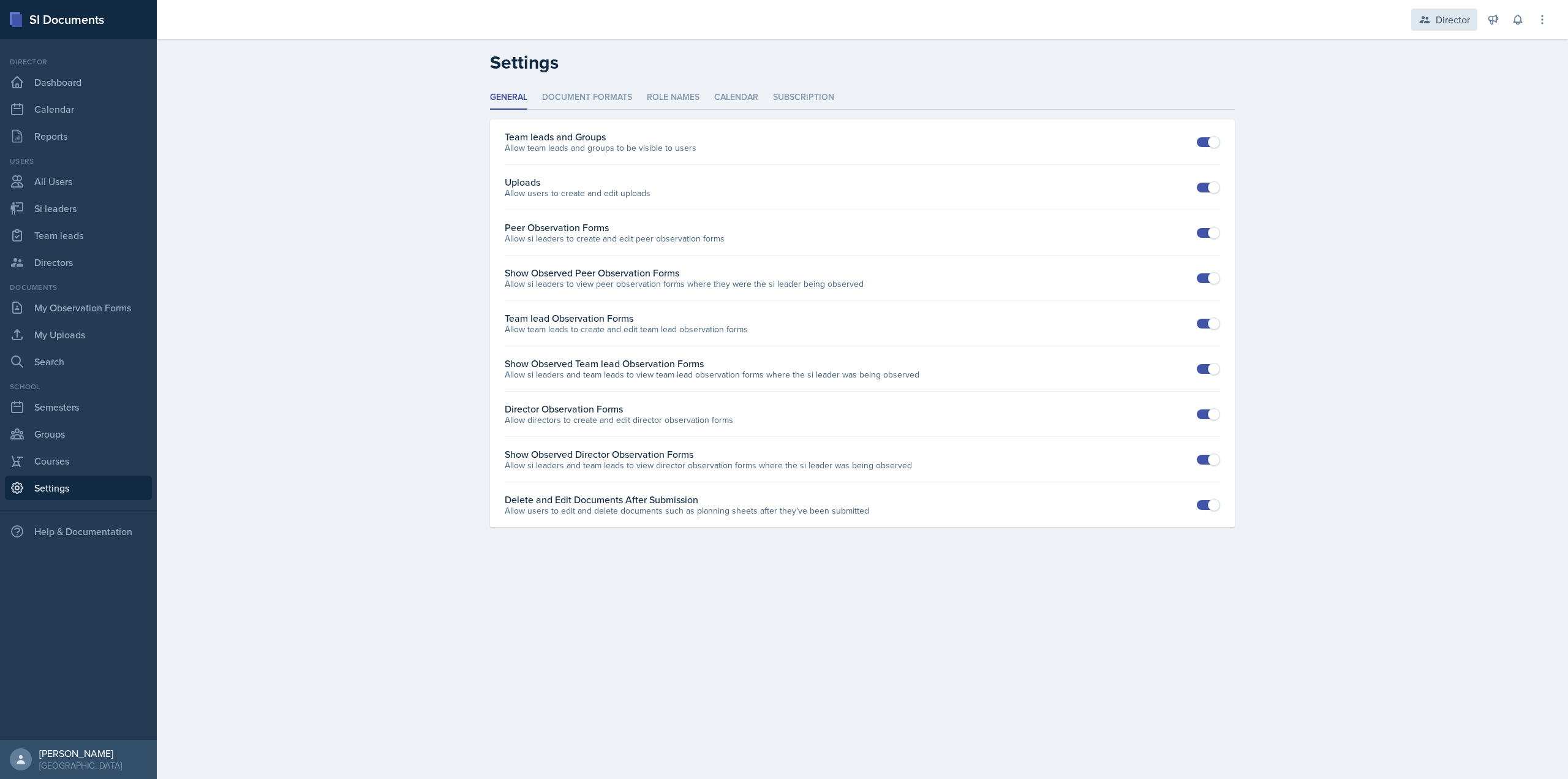
click at [1438, 16] on div "Director" at bounding box center [1452, 19] width 34 height 15
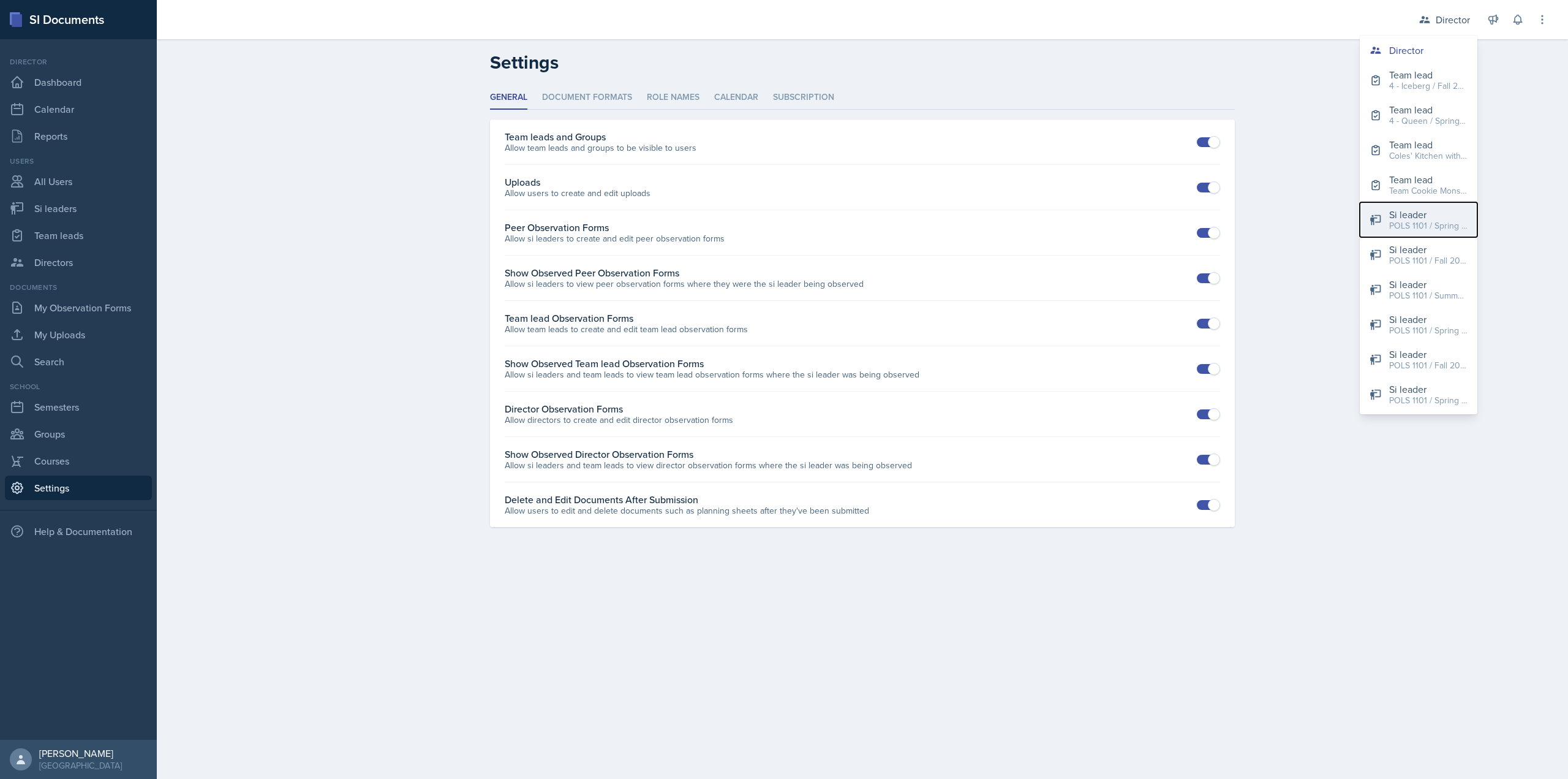
click at [1382, 230] on button "Si leader POLS 1101 / Spring 2022" at bounding box center [1418, 219] width 118 height 35
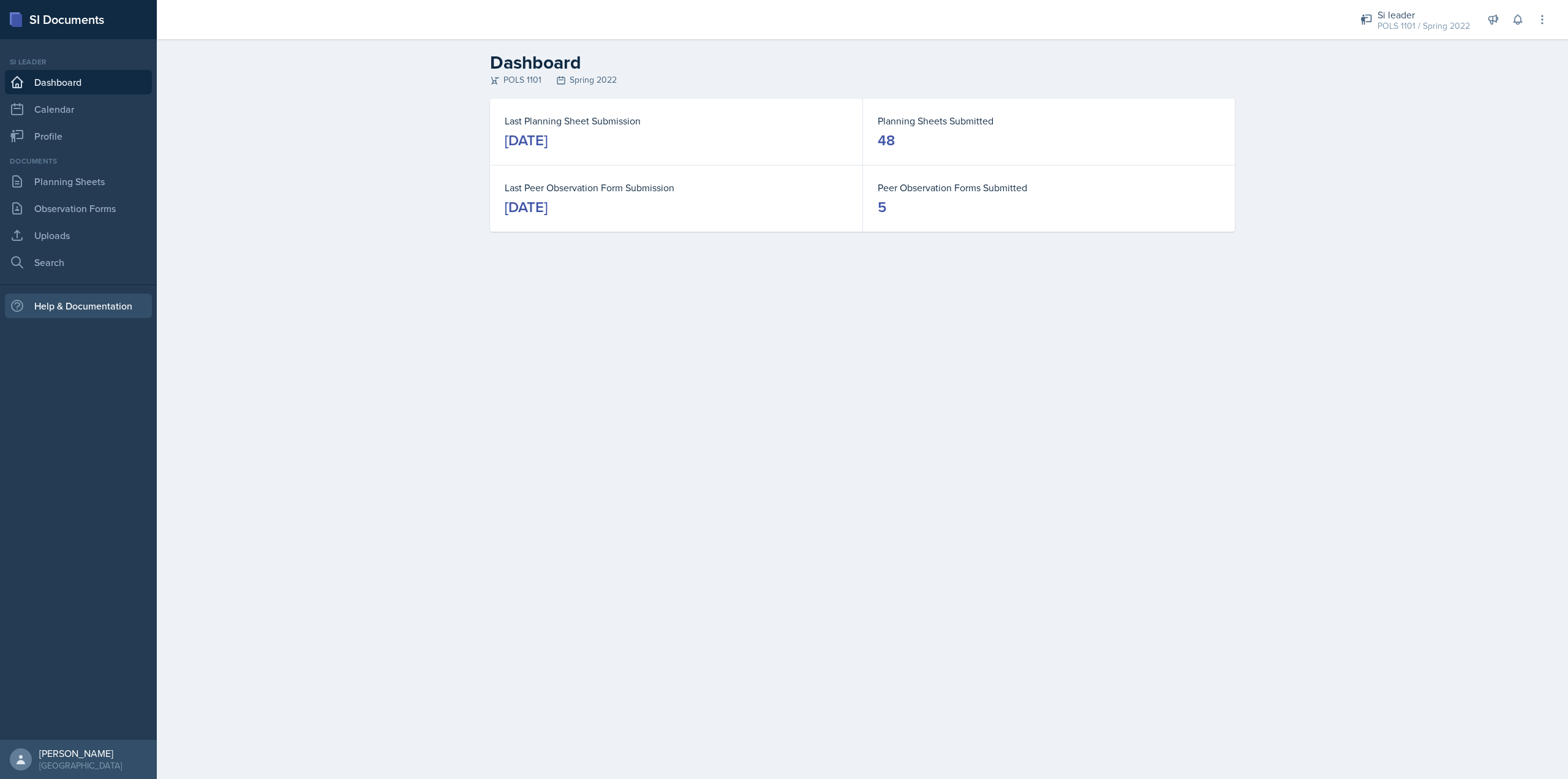
click at [58, 310] on div "Help & Documentation" at bounding box center [78, 305] width 147 height 24
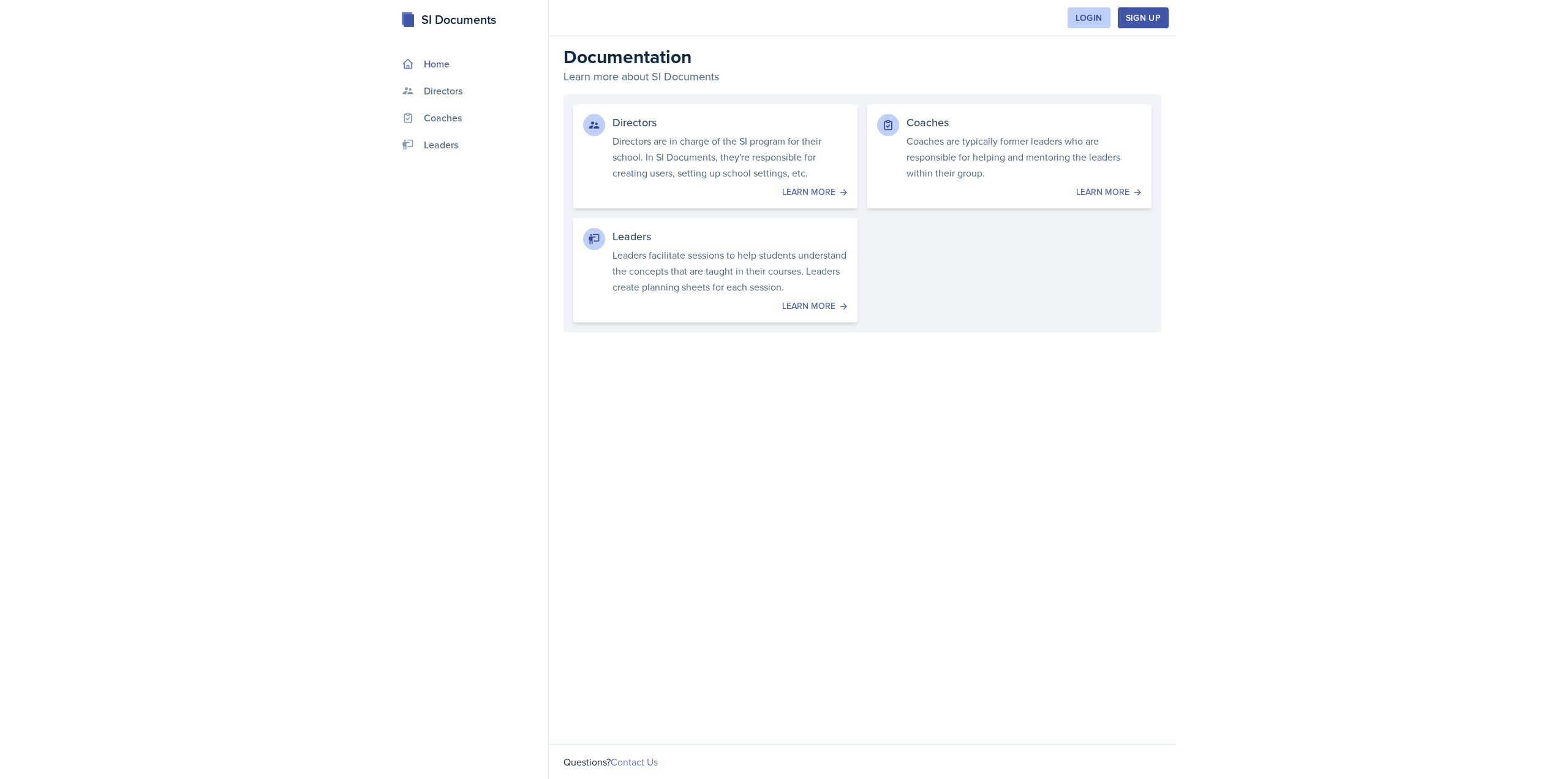
click at [643, 758] on link "Contact Us" at bounding box center [634, 761] width 47 height 14
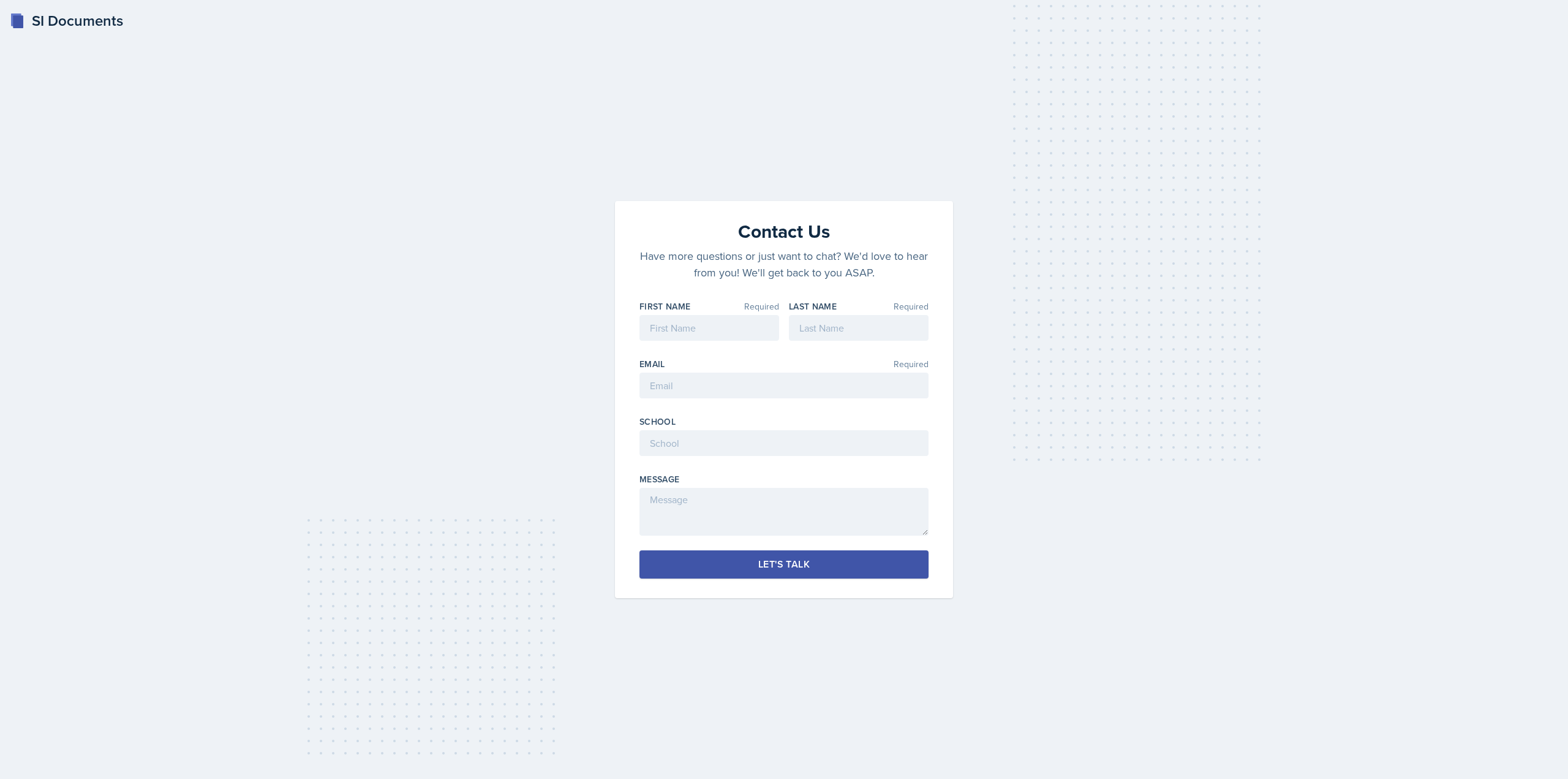
click at [687, 465] on div "First Name Required Last Name Required Email Required School Message" at bounding box center [784, 418] width 289 height 235
click at [692, 451] on input at bounding box center [784, 443] width 289 height 26
click at [692, 449] on input at bounding box center [784, 443] width 289 height 26
click at [670, 501] on textarea at bounding box center [784, 511] width 289 height 48
click at [685, 415] on div "School" at bounding box center [784, 421] width 289 height 12
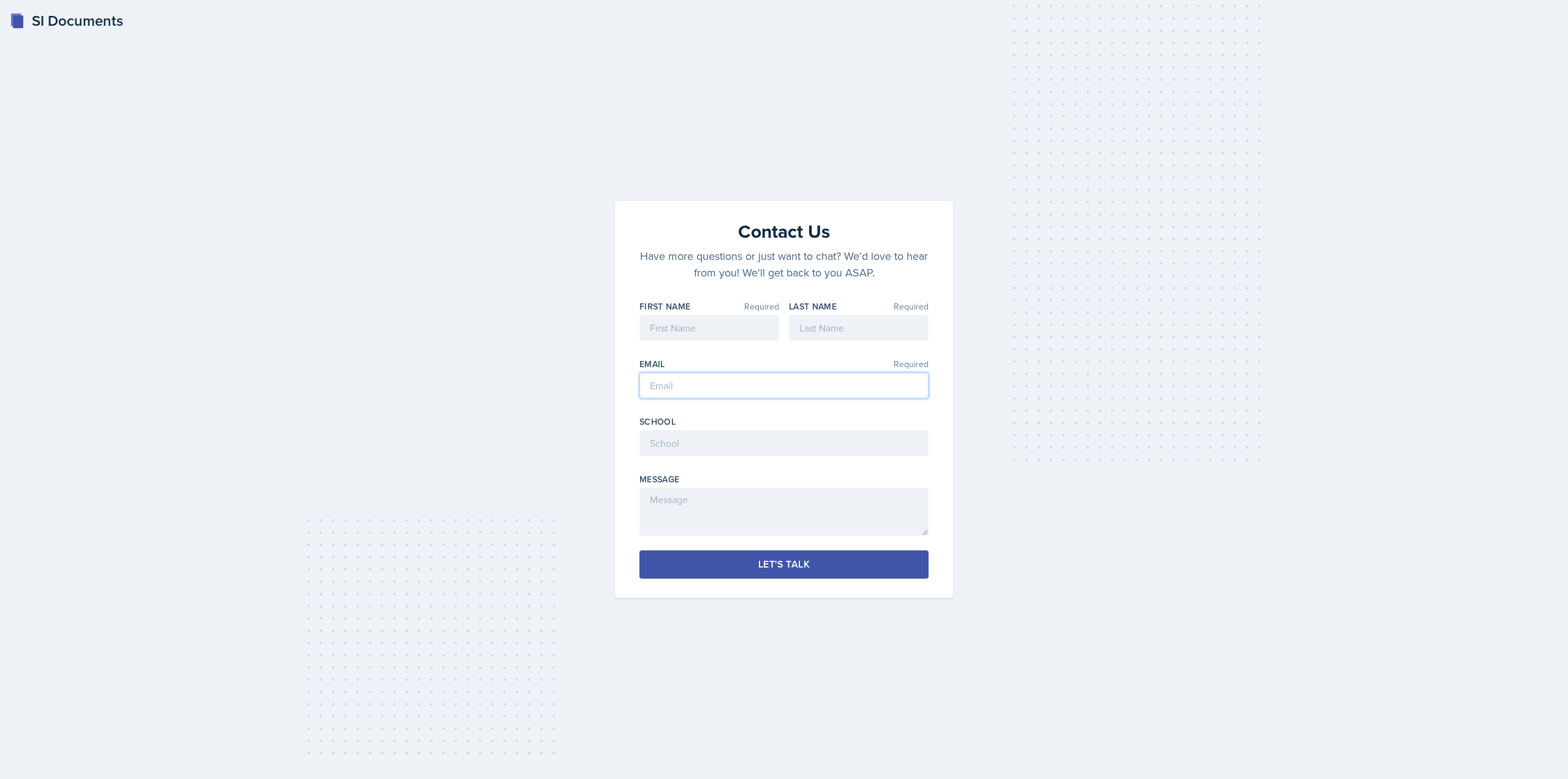
click at [690, 390] on input "email" at bounding box center [784, 385] width 289 height 26
click at [690, 307] on div "First Name Required" at bounding box center [709, 306] width 140 height 12
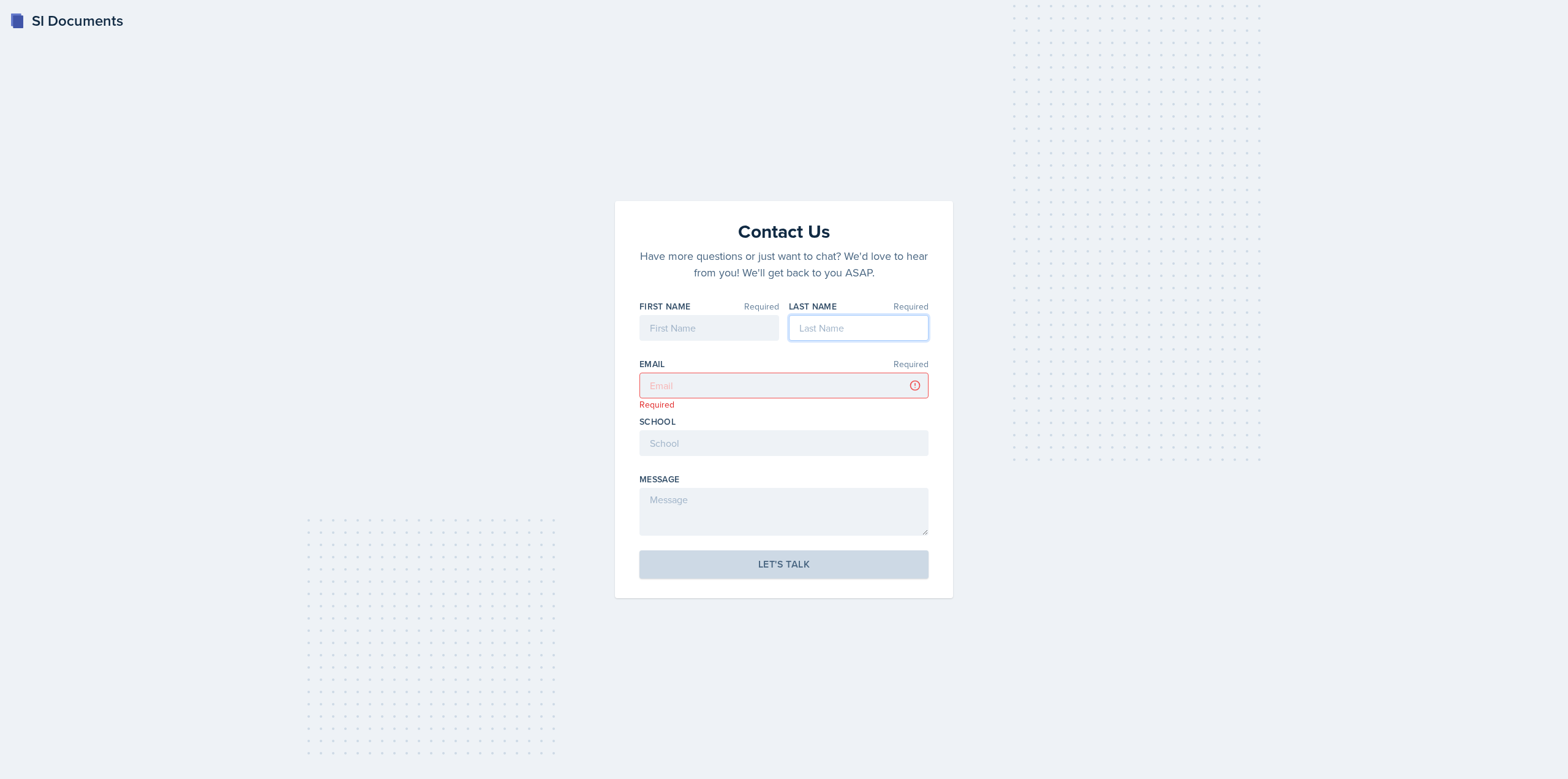
click at [798, 327] on input at bounding box center [859, 327] width 140 height 26
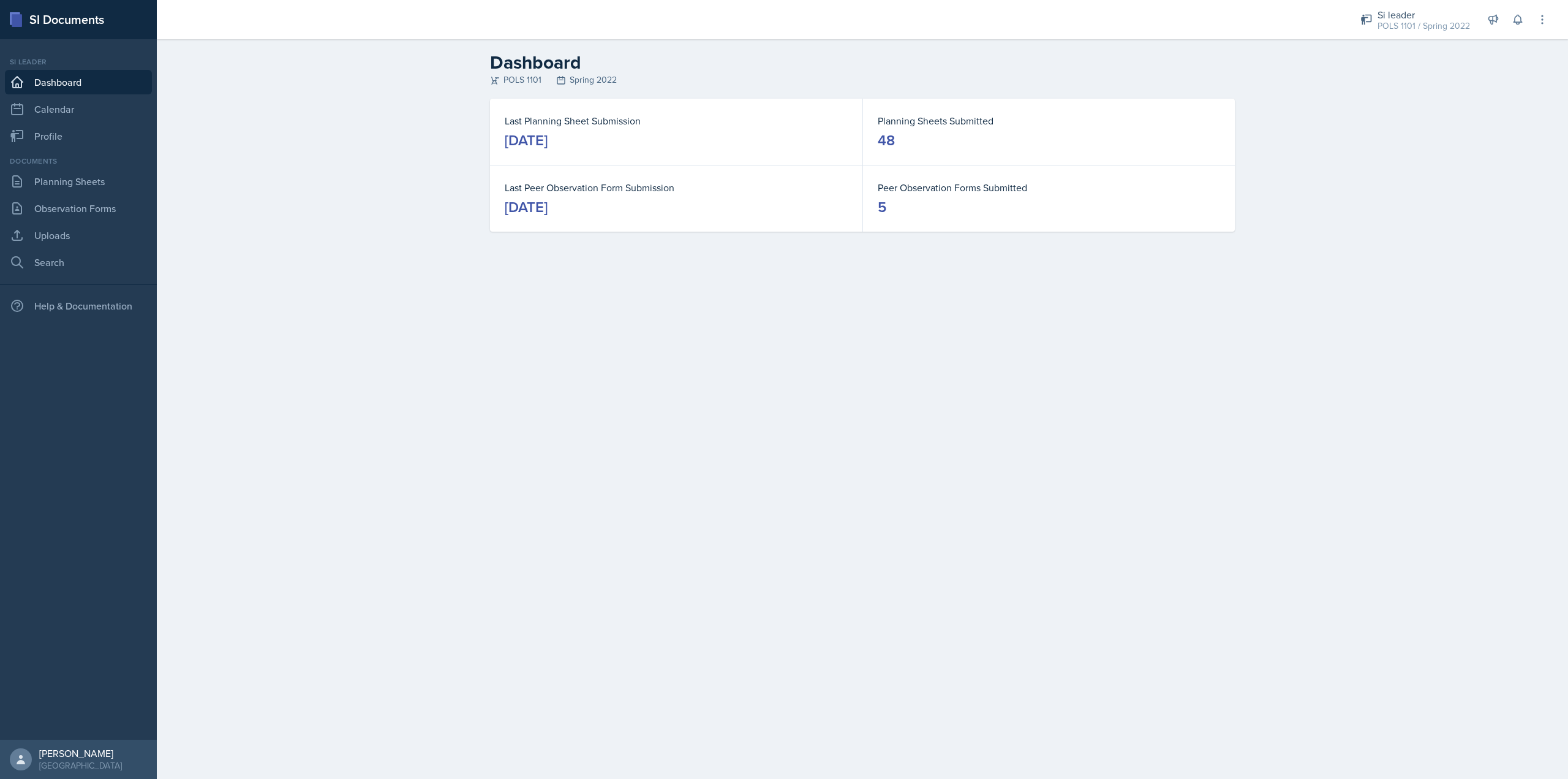
click at [109, 80] on link "Dashboard" at bounding box center [78, 82] width 147 height 24
